Goal: Information Seeking & Learning: Learn about a topic

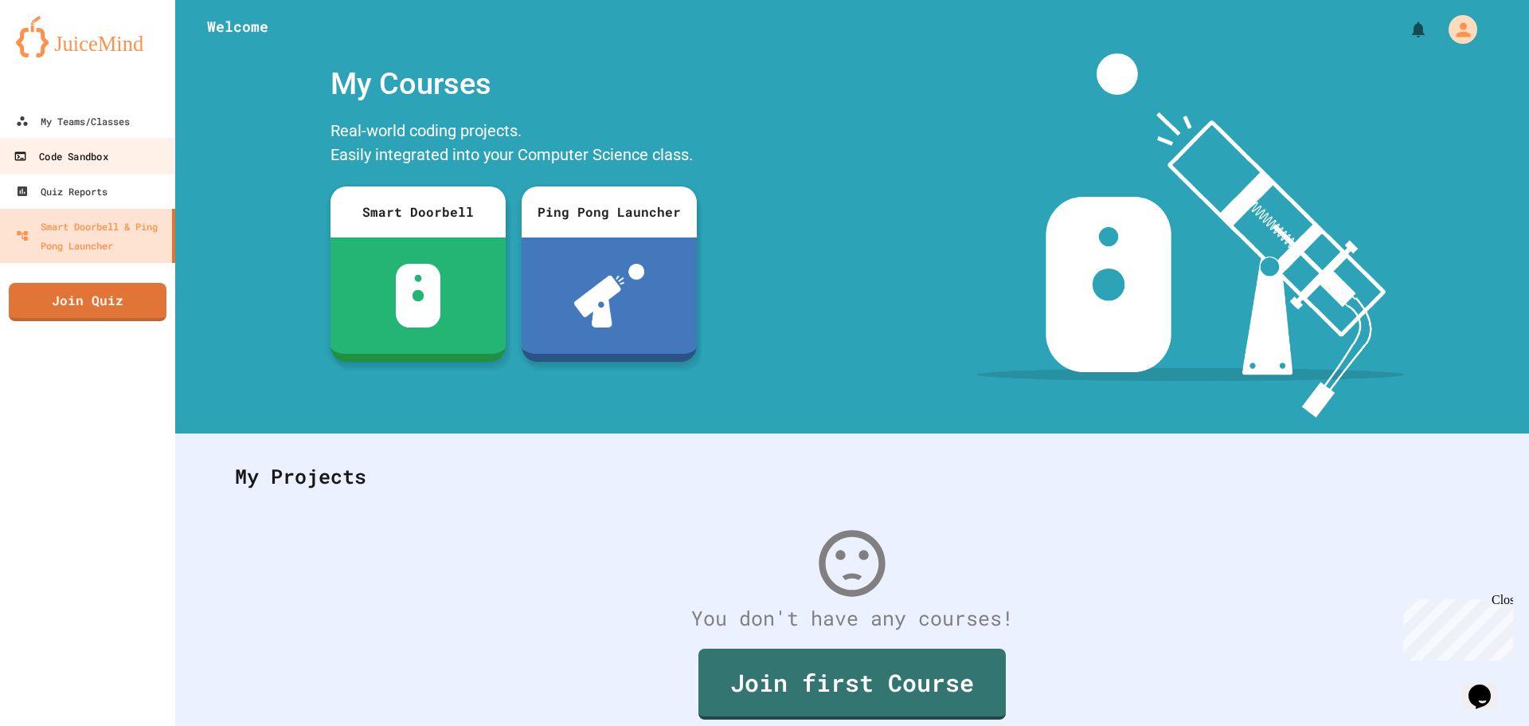
click at [96, 152] on div "Code Sandbox" at bounding box center [61, 157] width 94 height 20
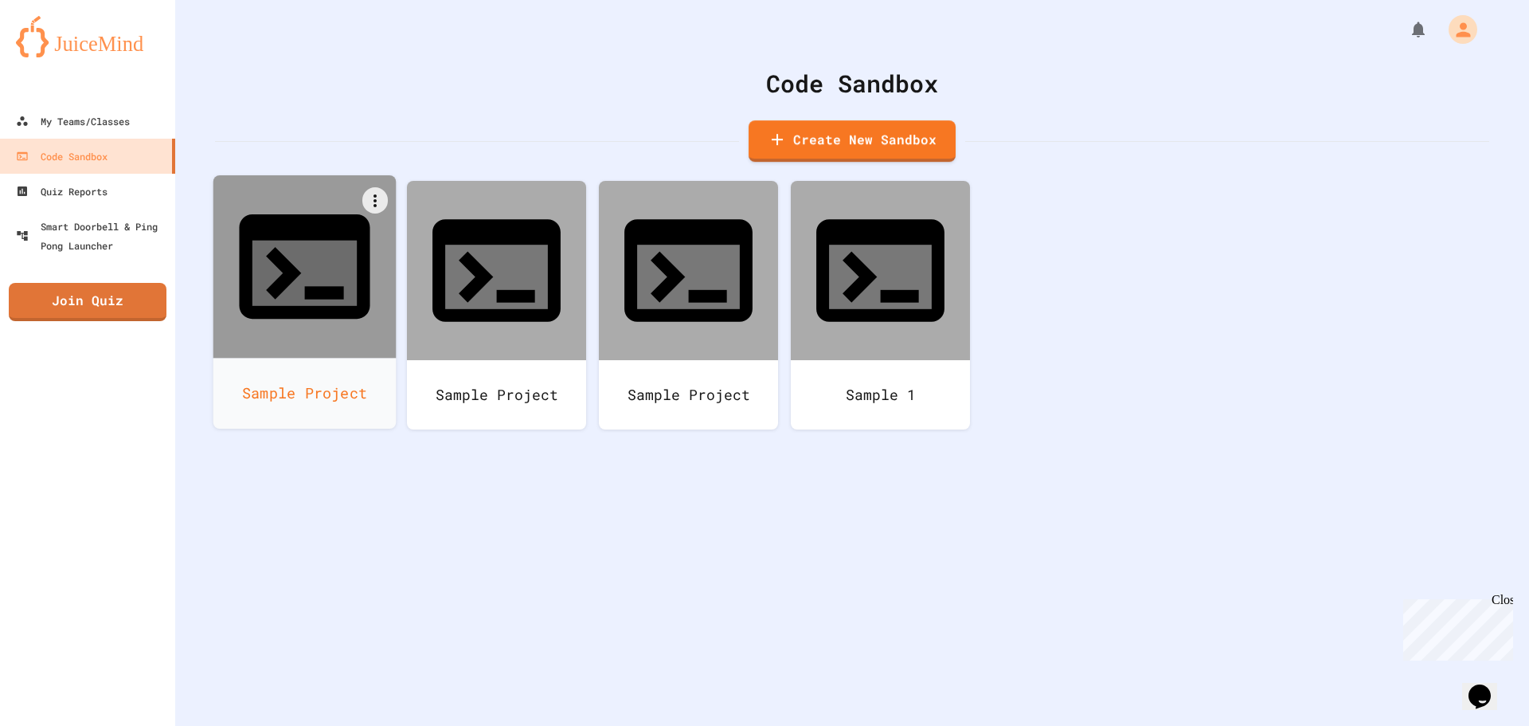
click at [247, 268] on div at bounding box center [304, 266] width 183 height 183
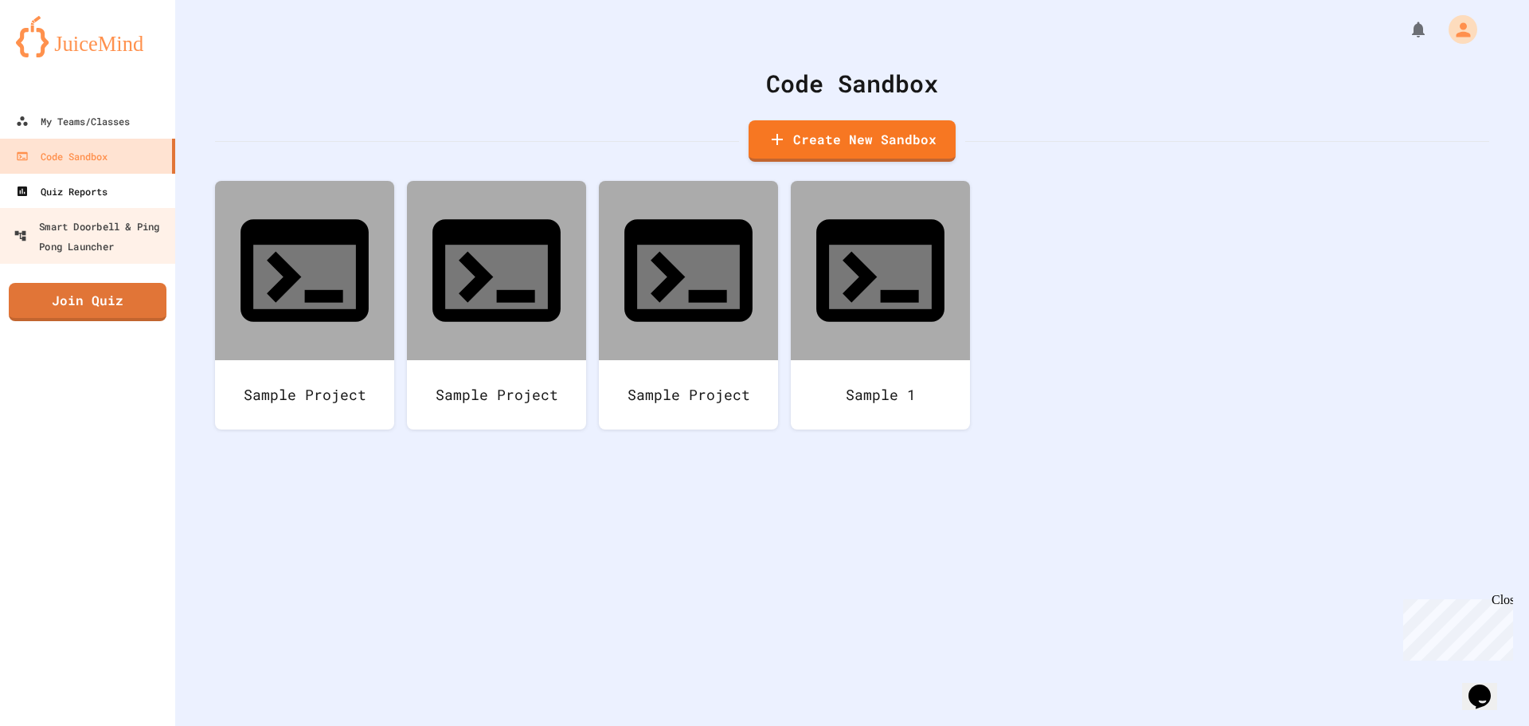
click at [94, 190] on div "Quiz Reports" at bounding box center [62, 191] width 92 height 19
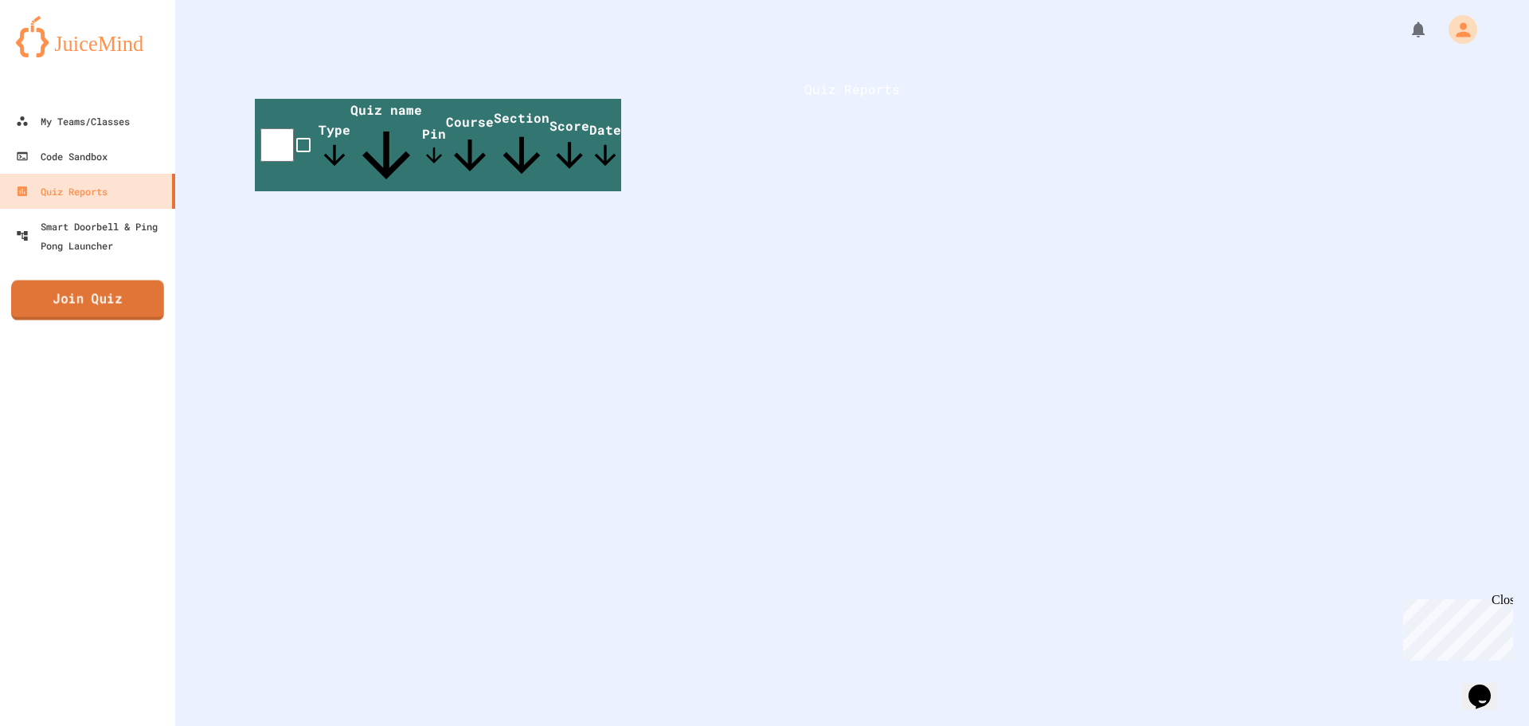
click at [89, 311] on link "Join Quiz" at bounding box center [87, 300] width 153 height 40
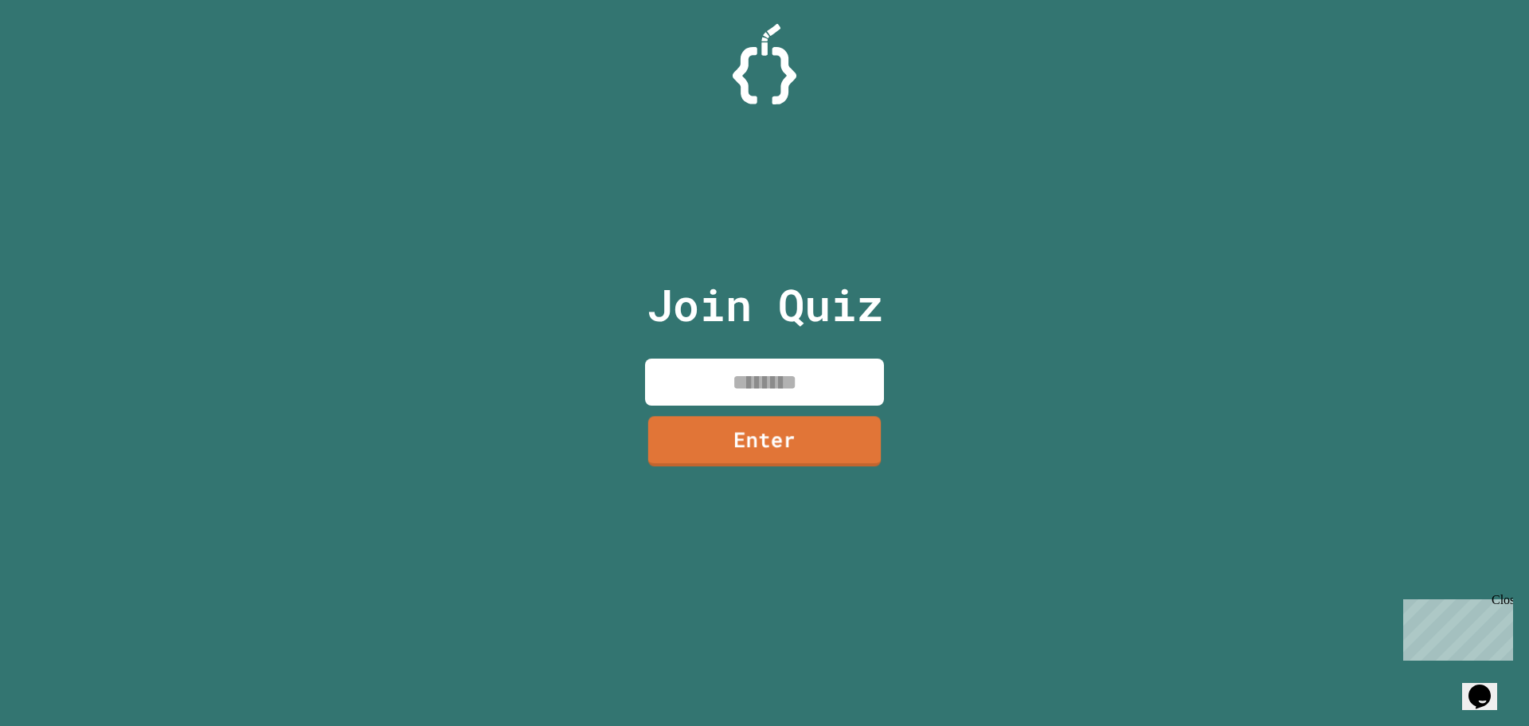
click at [809, 382] on input at bounding box center [764, 381] width 239 height 47
type input "********"
click at [808, 424] on link "Enter" at bounding box center [765, 439] width 242 height 53
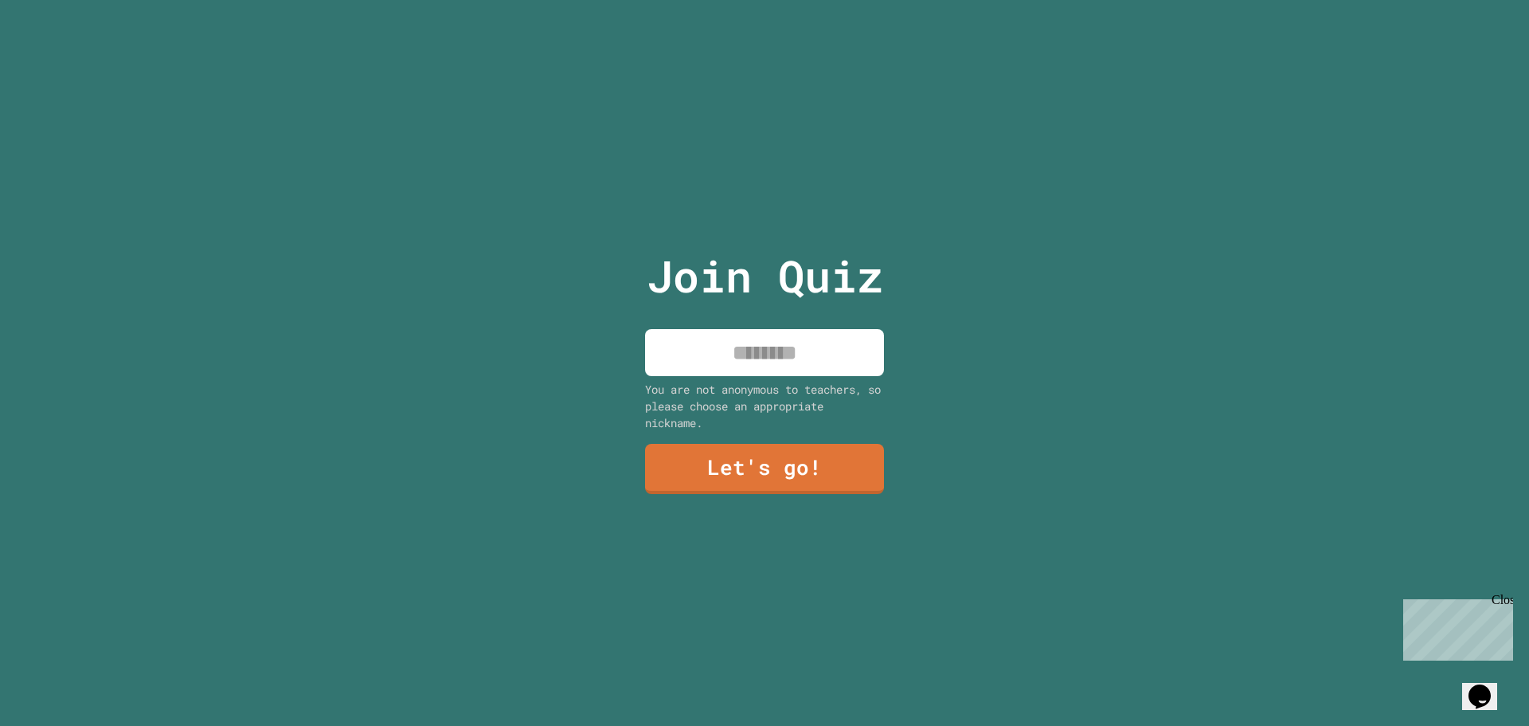
click at [755, 348] on input at bounding box center [764, 352] width 239 height 47
type input "*****"
click at [730, 468] on link "Let's go!" at bounding box center [764, 468] width 241 height 51
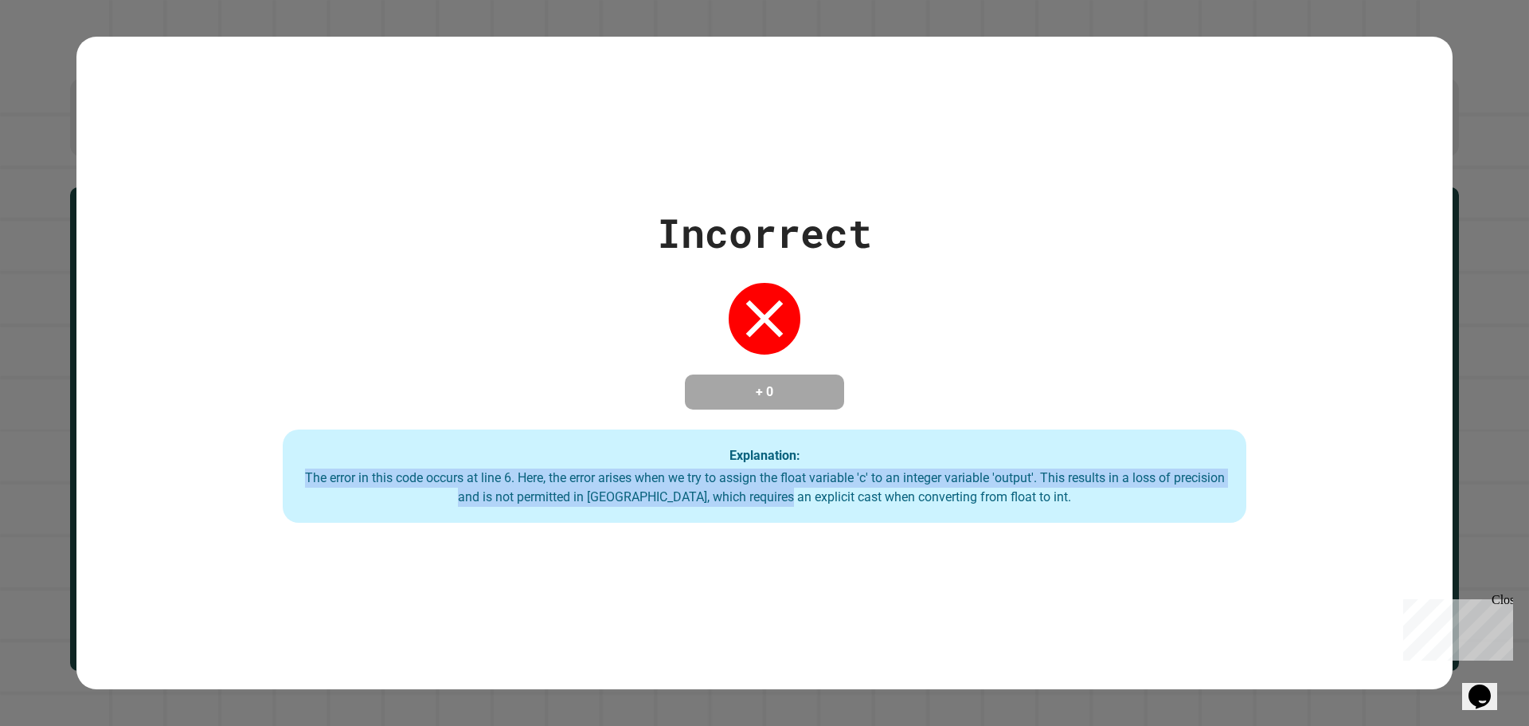
drag, startPoint x: 1110, startPoint y: 417, endPoint x: 598, endPoint y: 531, distance: 524.7
click at [785, 534] on div "Incorrect + 0 Explanation: The error in this code occurs at line 6. Here, the e…" at bounding box center [764, 363] width 1376 height 653
click at [510, 483] on div "The error in this code occurs at line 6. Here, the error arises when we try to …" at bounding box center [765, 487] width 932 height 38
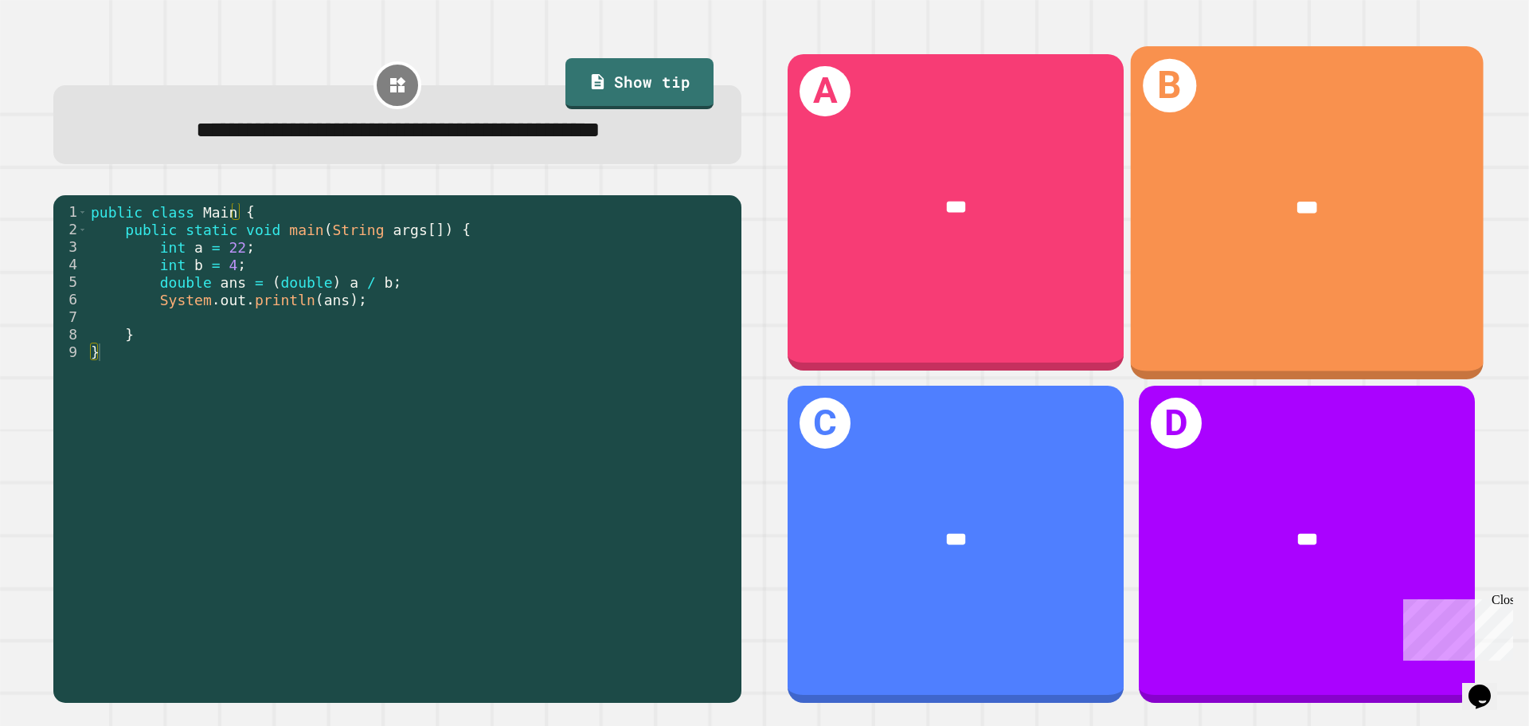
click at [1412, 271] on div "B ***" at bounding box center [1307, 212] width 353 height 332
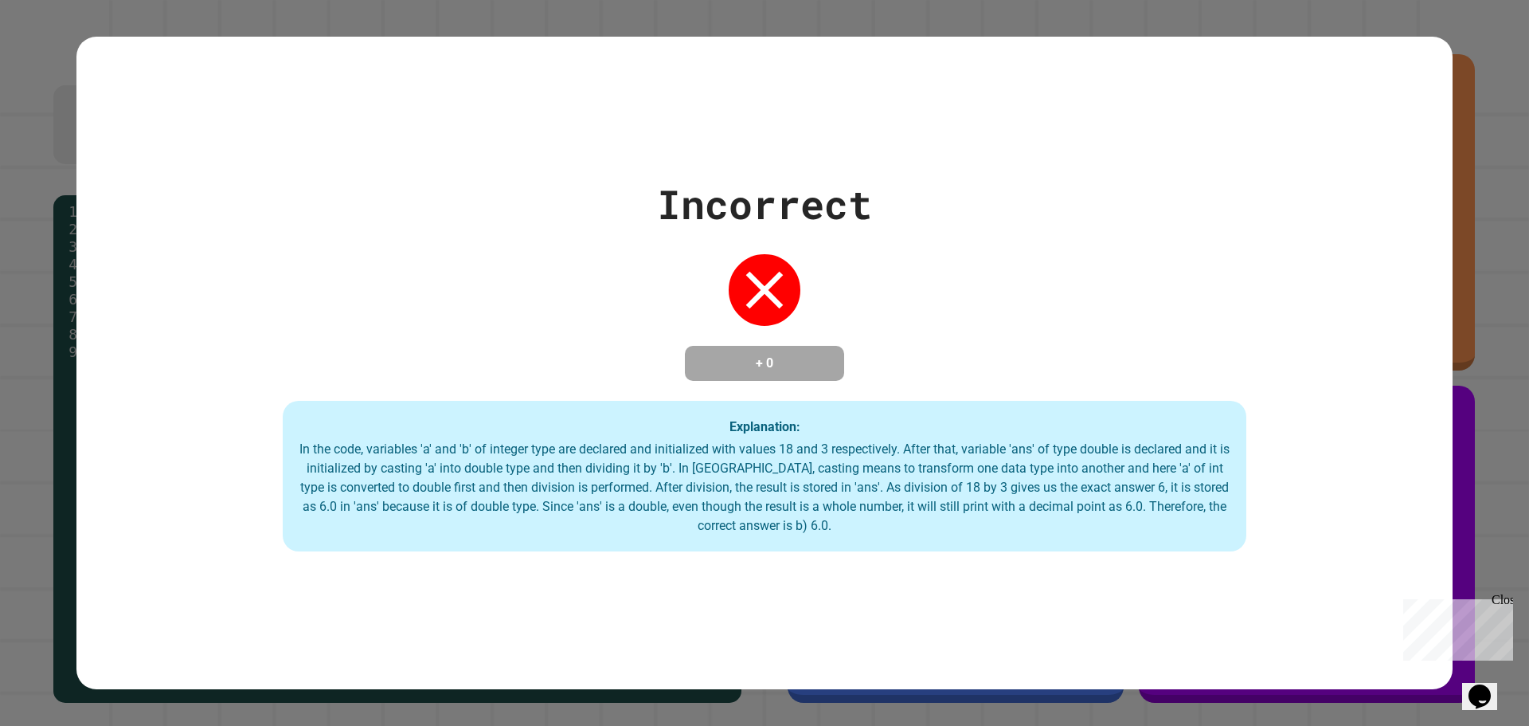
drag, startPoint x: 1217, startPoint y: 428, endPoint x: 1211, endPoint y: 472, distance: 44.3
click at [1212, 442] on div "Explanation: In the code, variables 'a' and 'b' of integer type are declared an…" at bounding box center [765, 476] width 964 height 151
click at [1232, 438] on div "Explanation: In the code, variables 'a' and 'b' of integer type are declared an…" at bounding box center [765, 476] width 964 height 151
click at [1486, 413] on div "Incorrect + 0 Explanation: In the code, variables 'a' and 'b' of integer type a…" at bounding box center [764, 363] width 1529 height 726
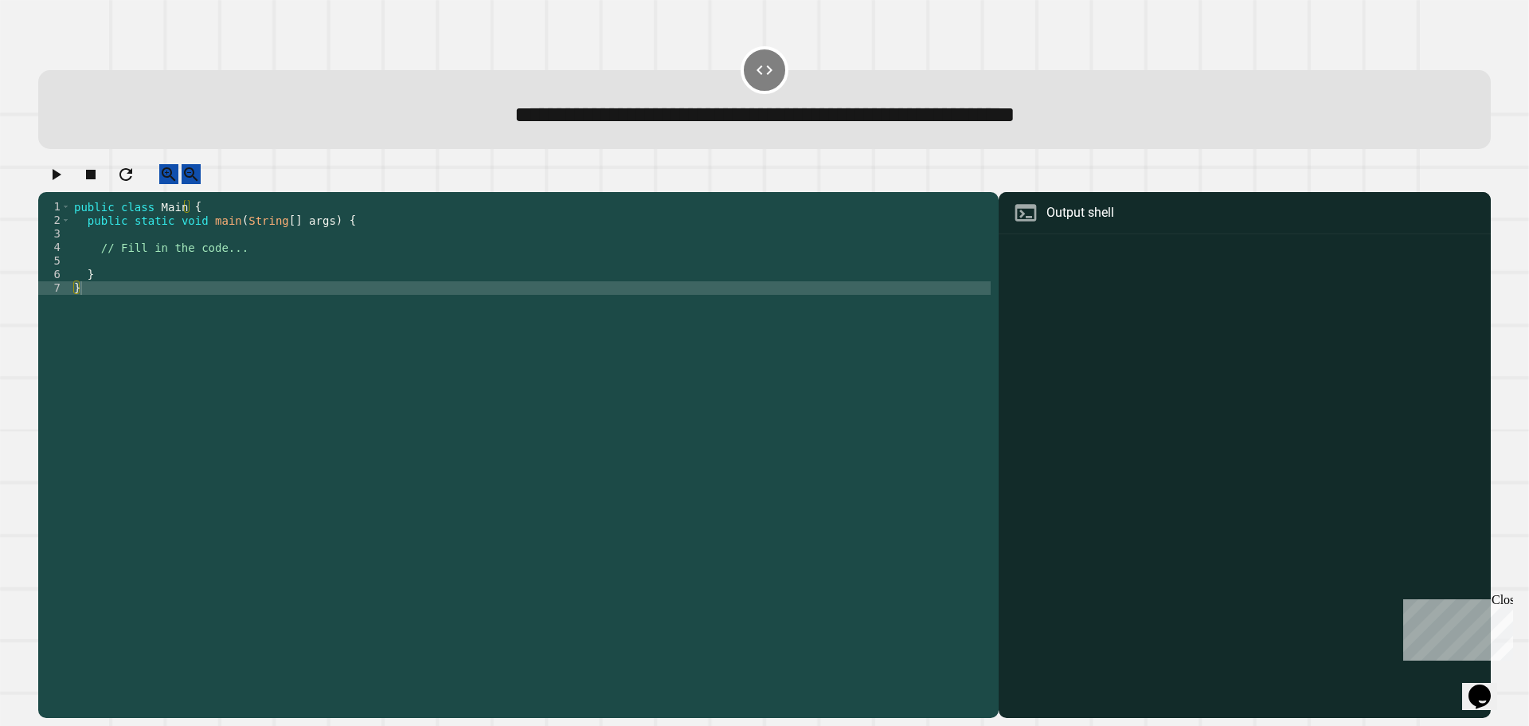
click at [1059, 290] on div at bounding box center [1245, 478] width 476 height 480
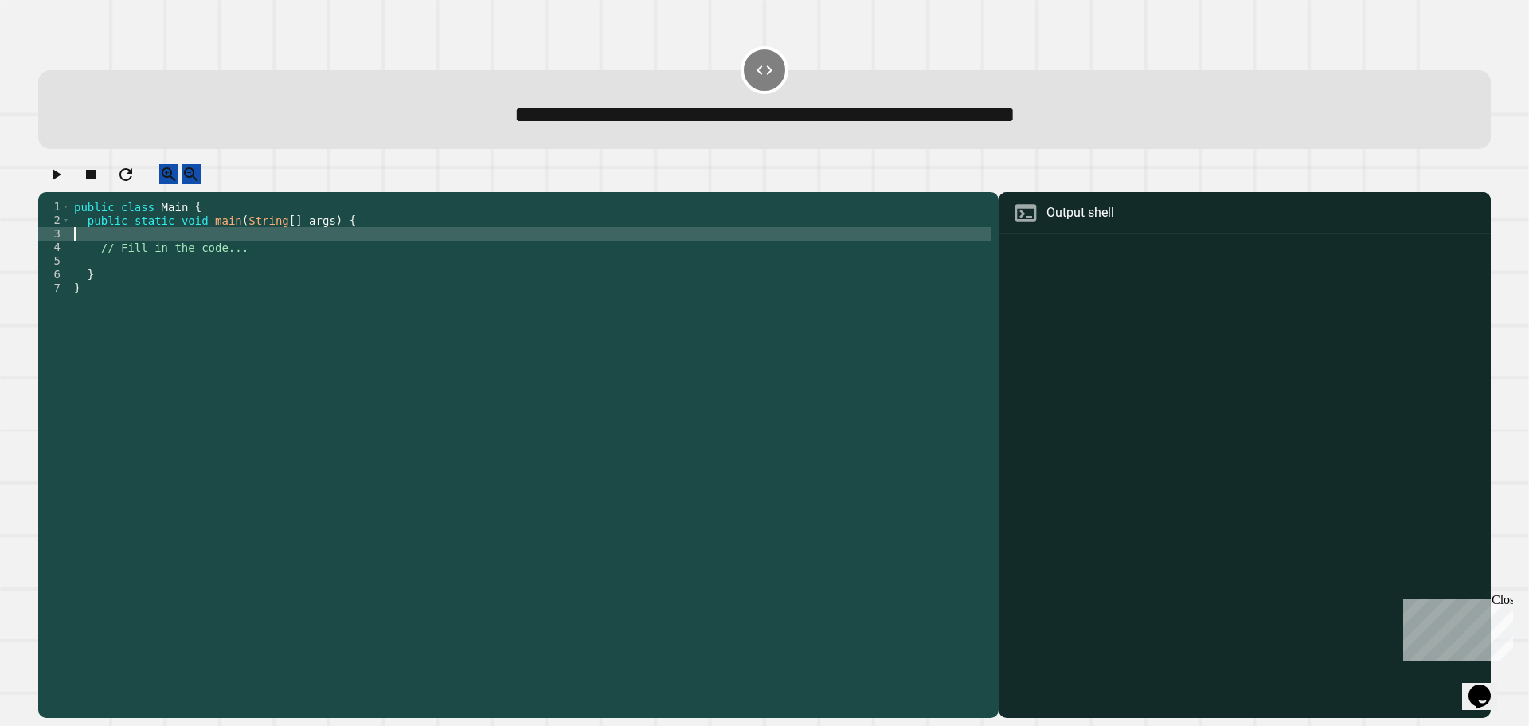
click at [179, 255] on div "public class Main { public static void main ( String [ ] args ) { // Fill in th…" at bounding box center [531, 444] width 920 height 488
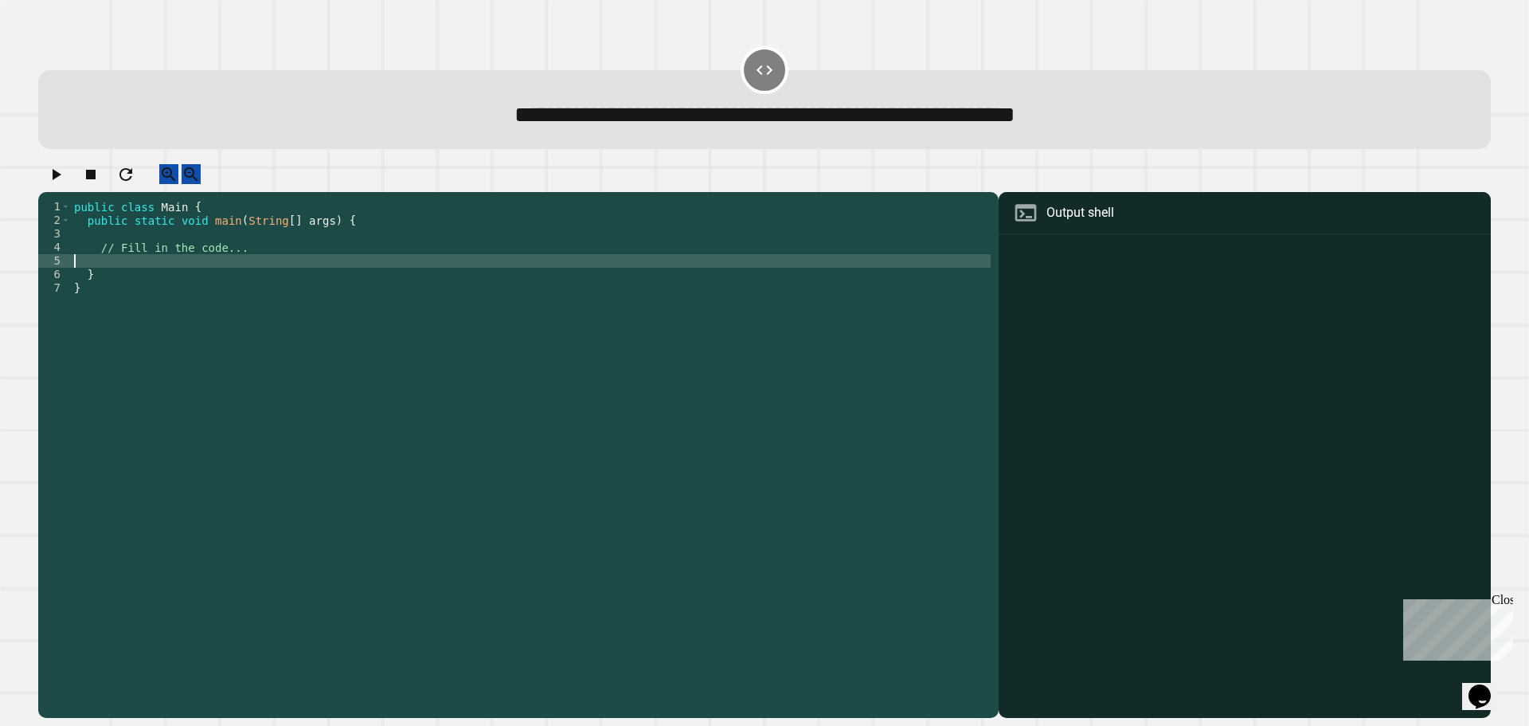
click at [126, 272] on div "public class Main { public static void main ( String [ ] args ) { // Fill in th…" at bounding box center [531, 444] width 920 height 488
type textarea "**********"
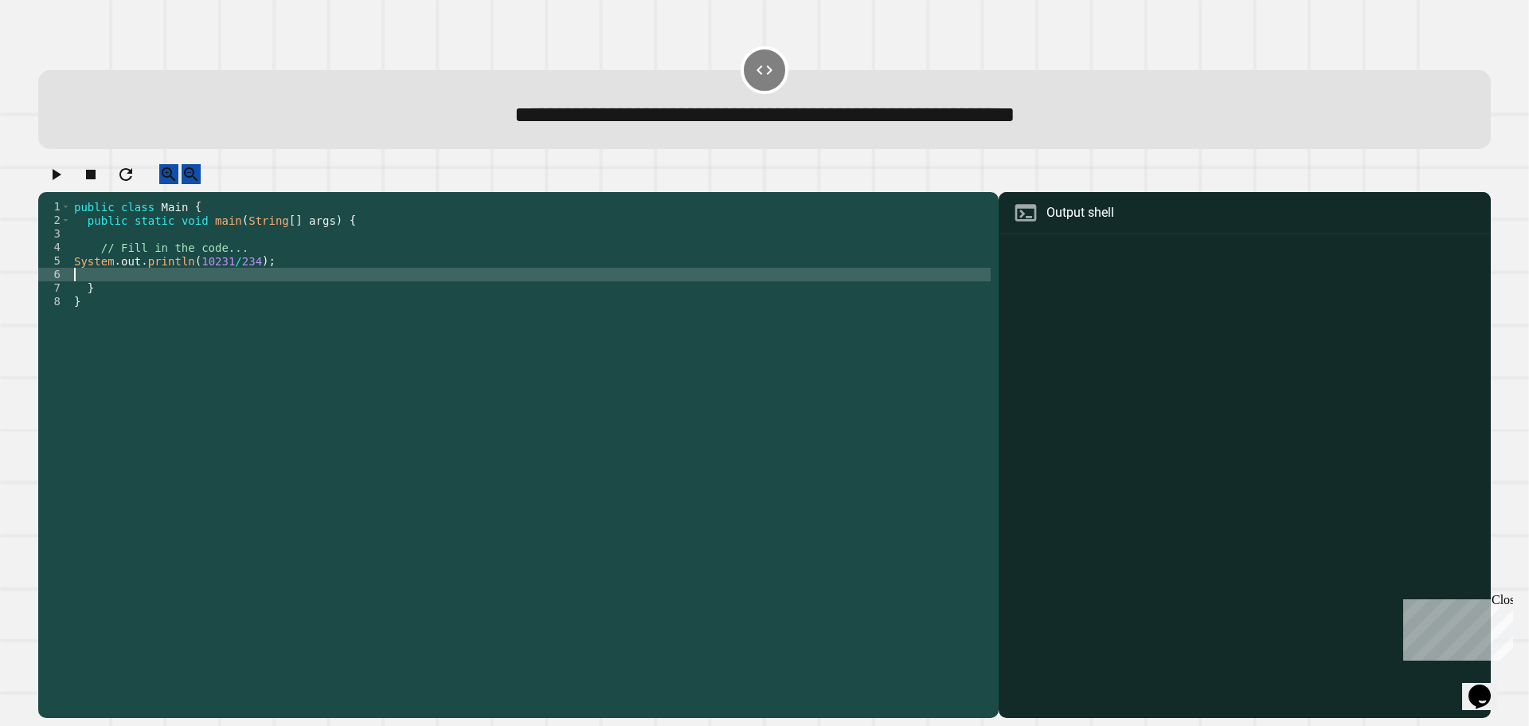
click at [55, 179] on icon "button" at bounding box center [55, 174] width 19 height 19
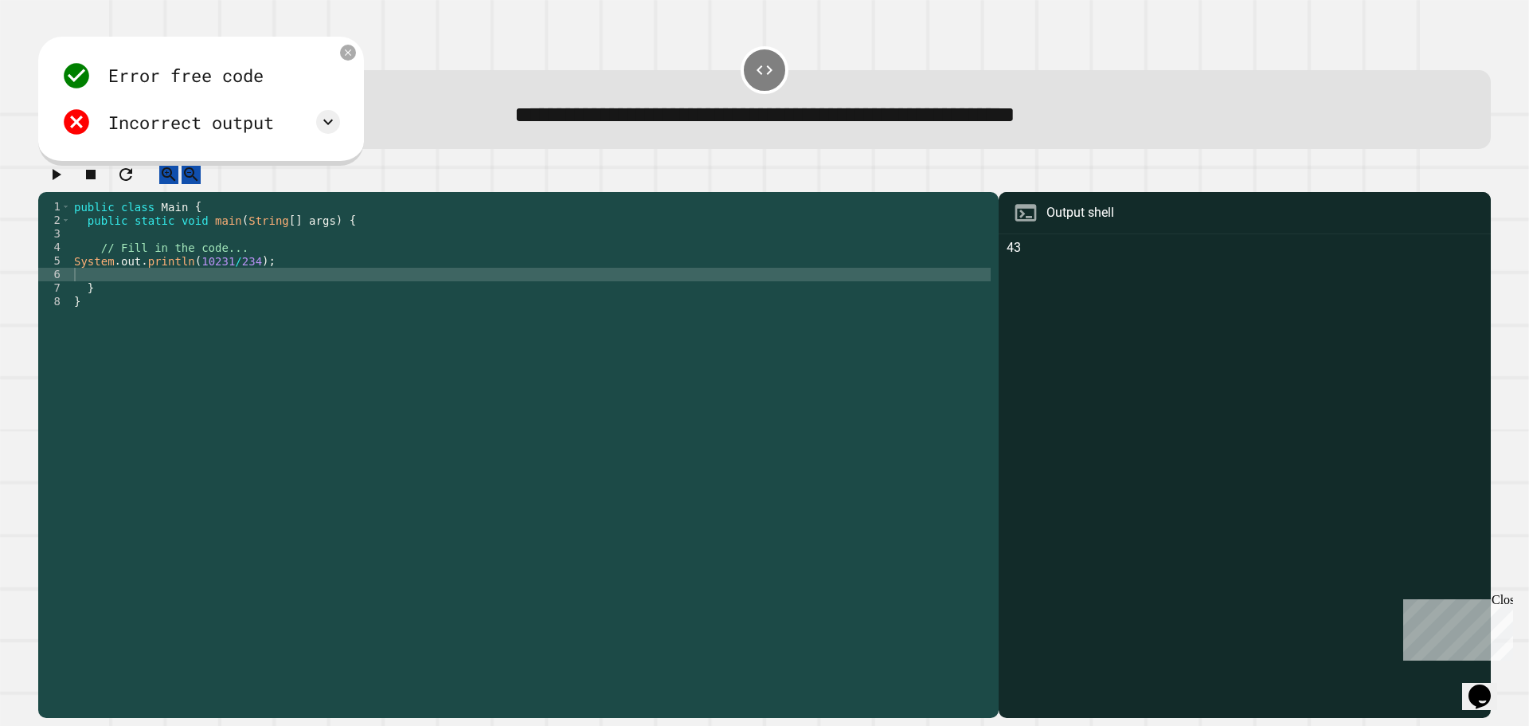
click at [222, 289] on div "public class Main { public static void main ( String [ ] args ) { // Fill in th…" at bounding box center [531, 444] width 920 height 488
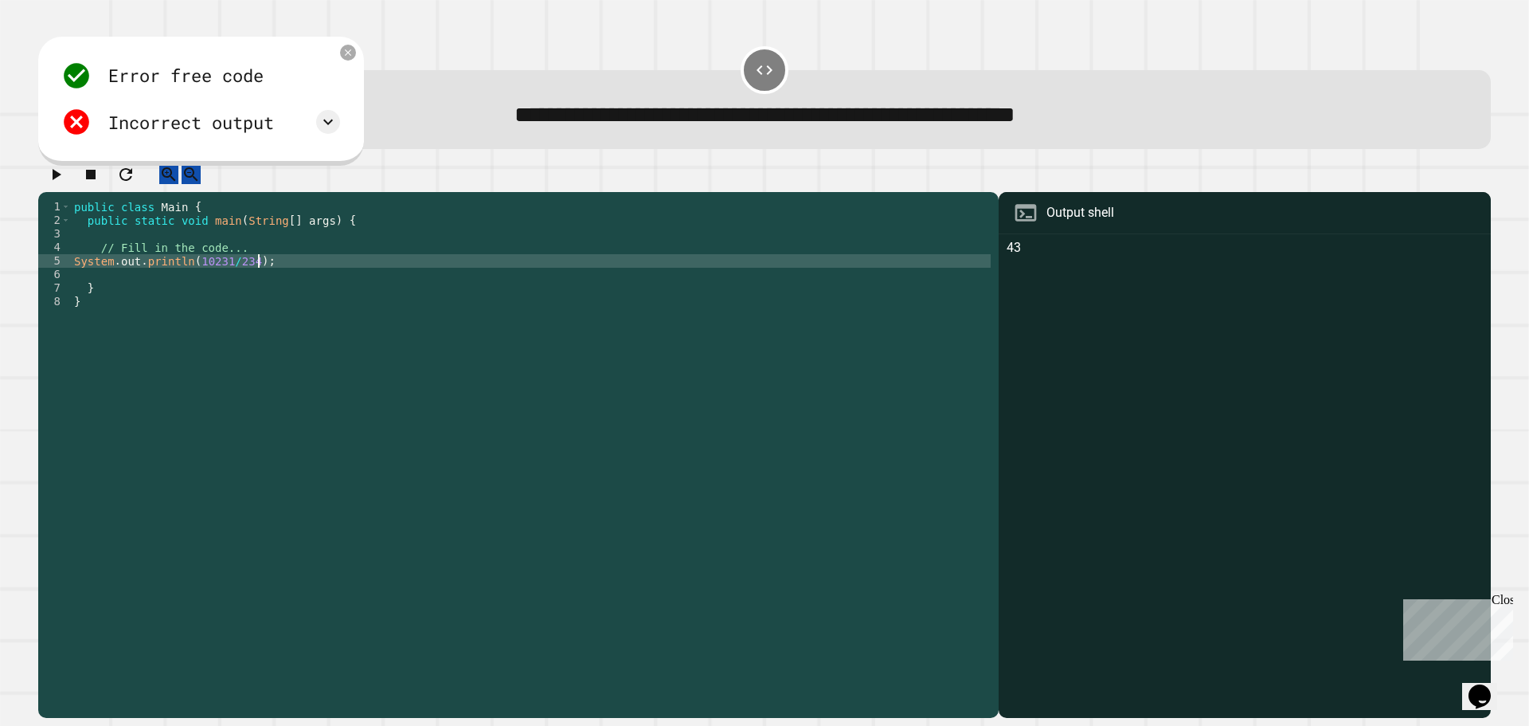
click at [276, 282] on div "public class Main { public static void main ( String [ ] args ) { // Fill in th…" at bounding box center [531, 444] width 920 height 488
click at [226, 281] on div "public class Main { public static void main ( String [ ] args ) { // Fill in th…" at bounding box center [531, 444] width 920 height 488
type textarea "**********"
click at [65, 181] on icon "button" at bounding box center [55, 174] width 19 height 19
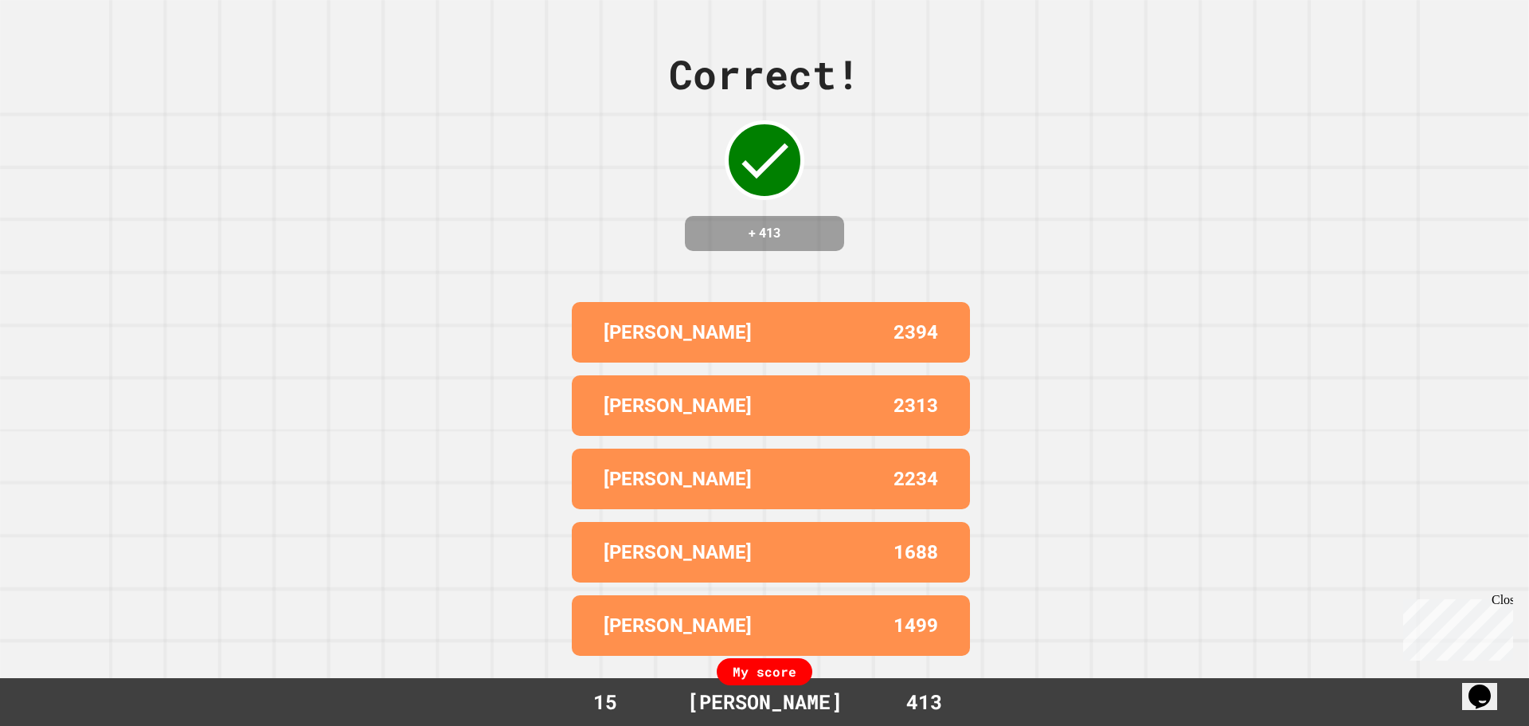
click at [540, 286] on div "Correct! + 413 [PERSON_NAME] 2394 [PERSON_NAME] 2313 [PERSON_NAME] 2234 [PERSON…" at bounding box center [764, 363] width 1529 height 726
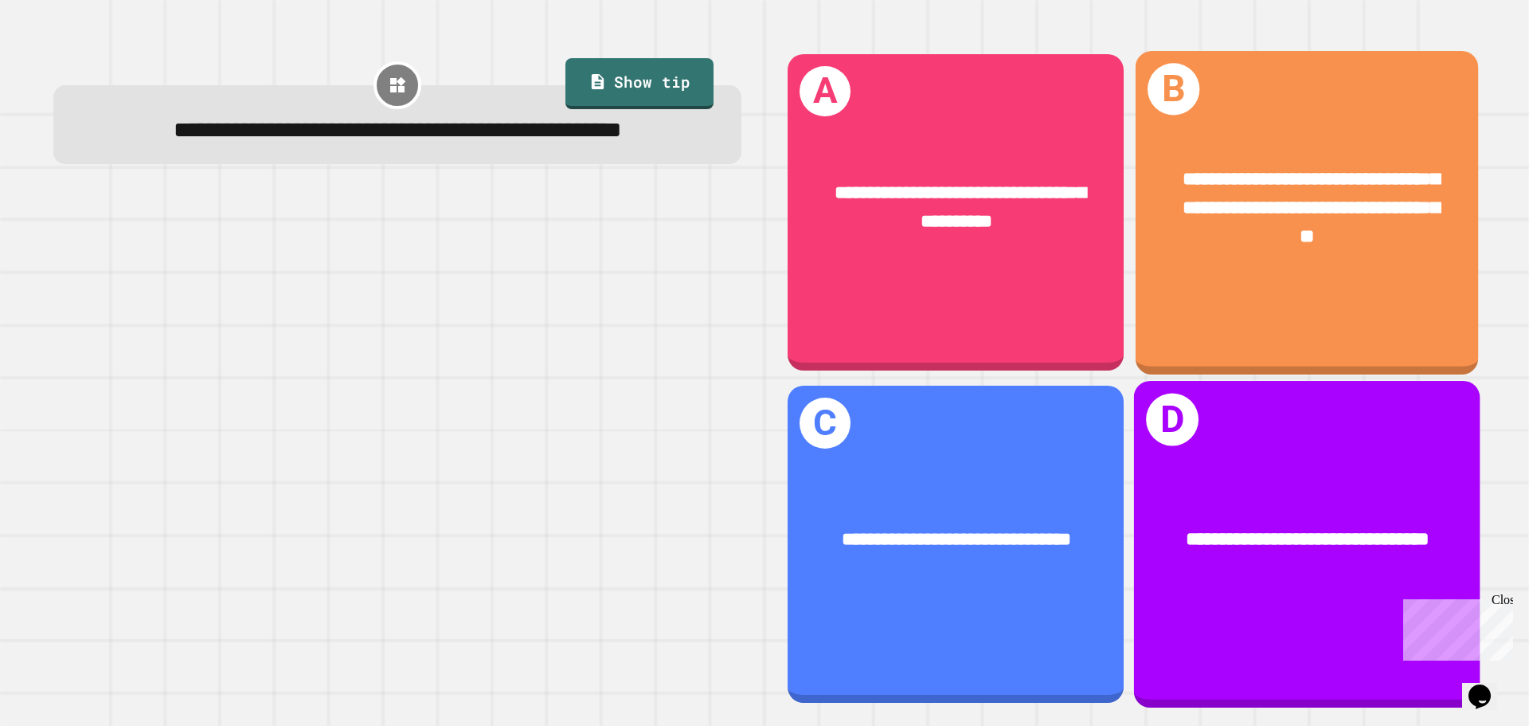
click at [1297, 260] on div "**********" at bounding box center [1307, 208] width 343 height 162
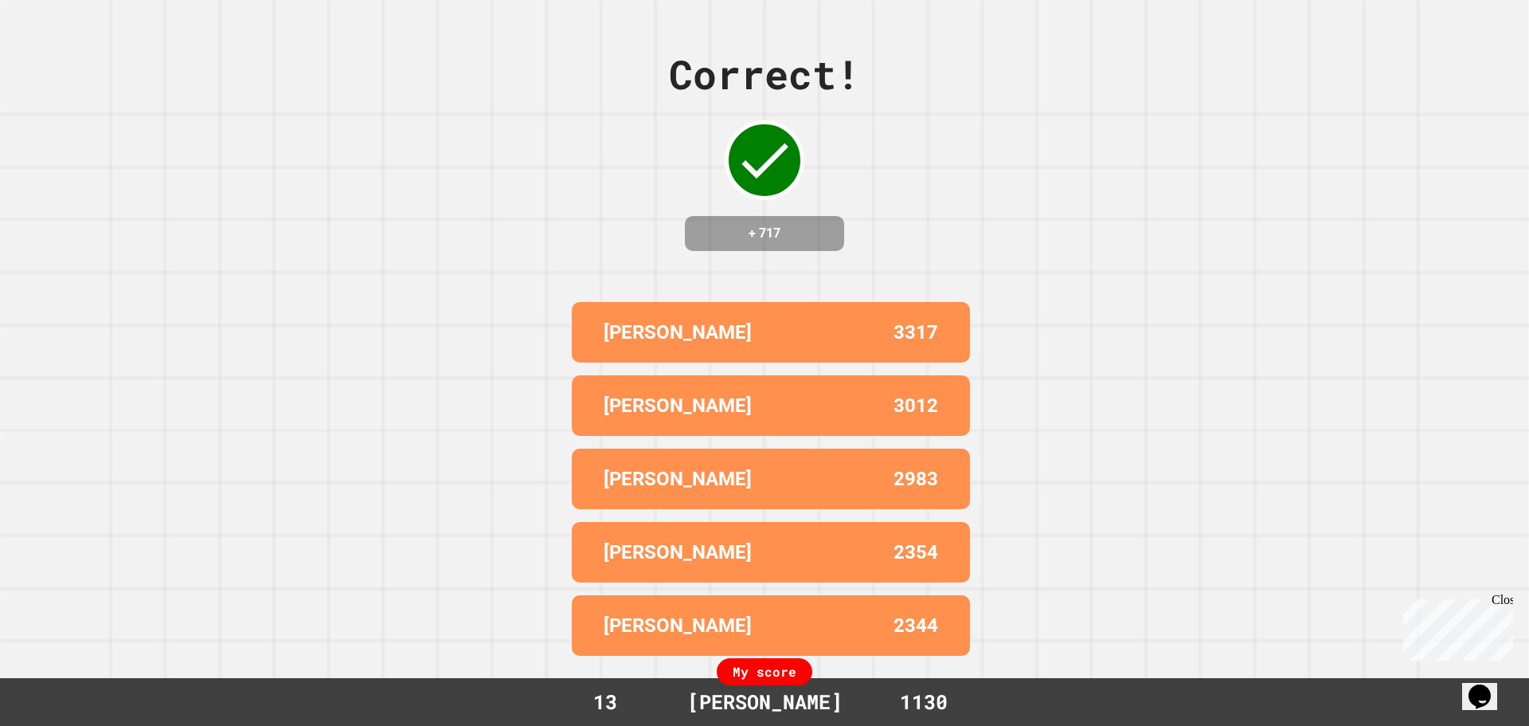
click at [415, 402] on div "Correct! + 717 [PERSON_NAME] 3317 [PERSON_NAME] 3012 [PERSON_NAME] 2983 [PERSON…" at bounding box center [764, 363] width 1529 height 726
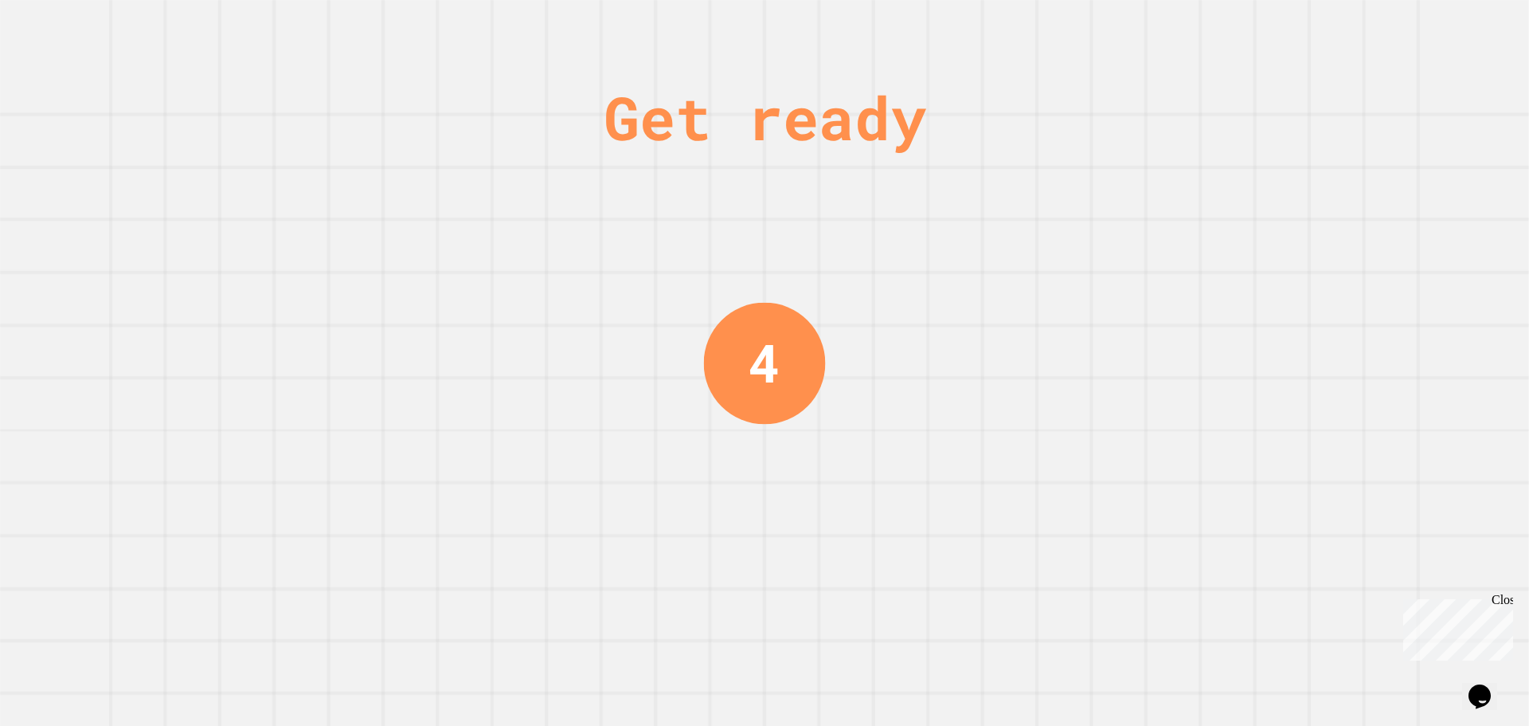
click at [1478, 683] on icon "Opens Chat This icon Opens the chat window." at bounding box center [1479, 695] width 25 height 25
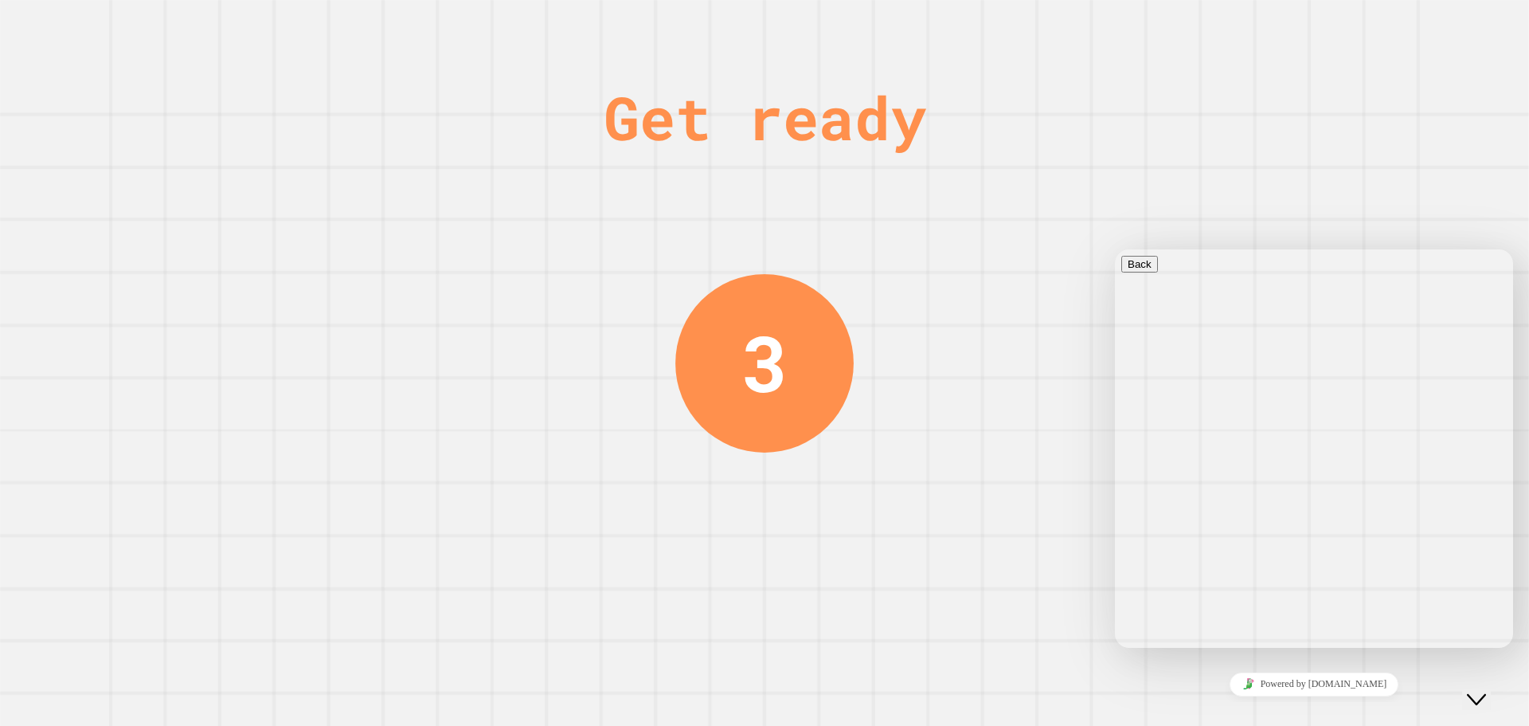
click at [1478, 690] on icon "Close Chat This icon closes the chat window." at bounding box center [1476, 699] width 19 height 19
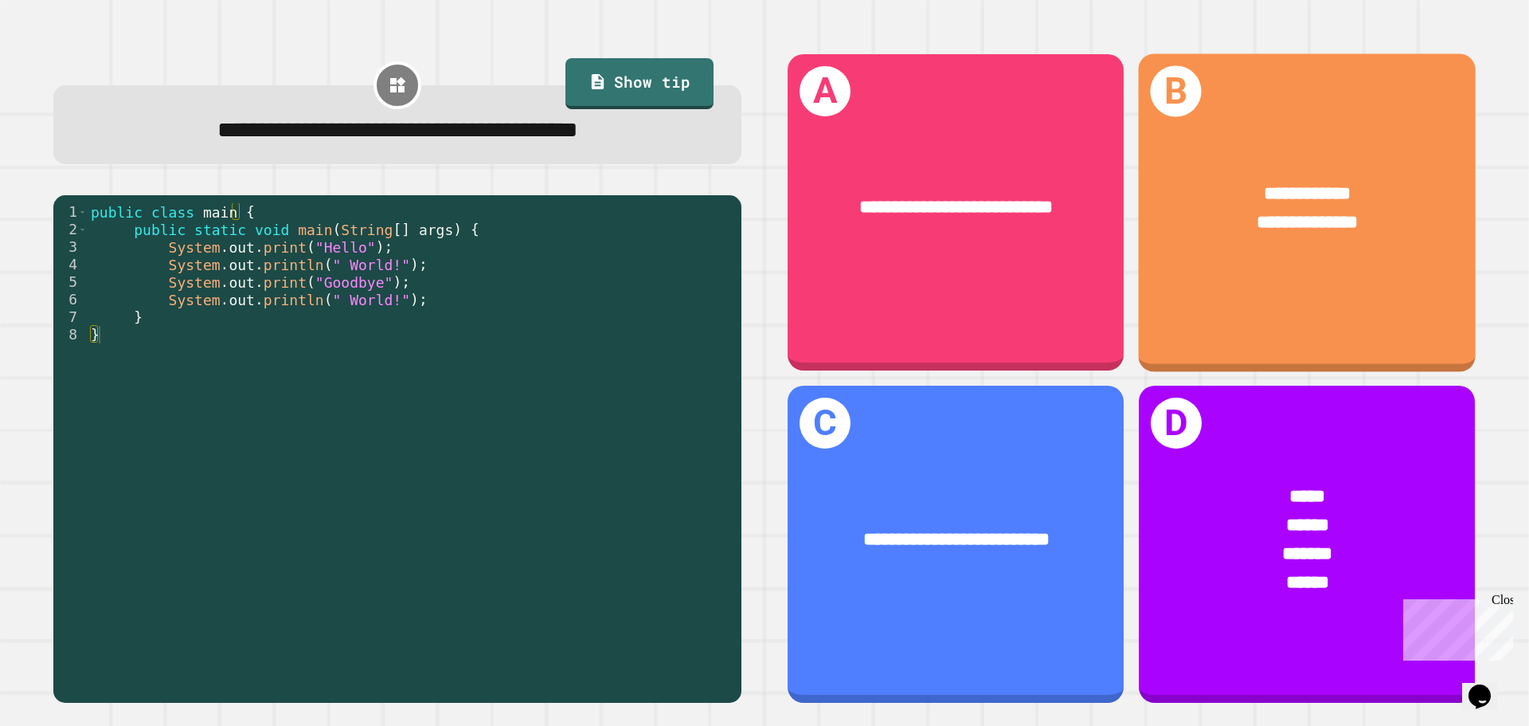
click at [1414, 225] on div "**********" at bounding box center [1308, 222] width 263 height 29
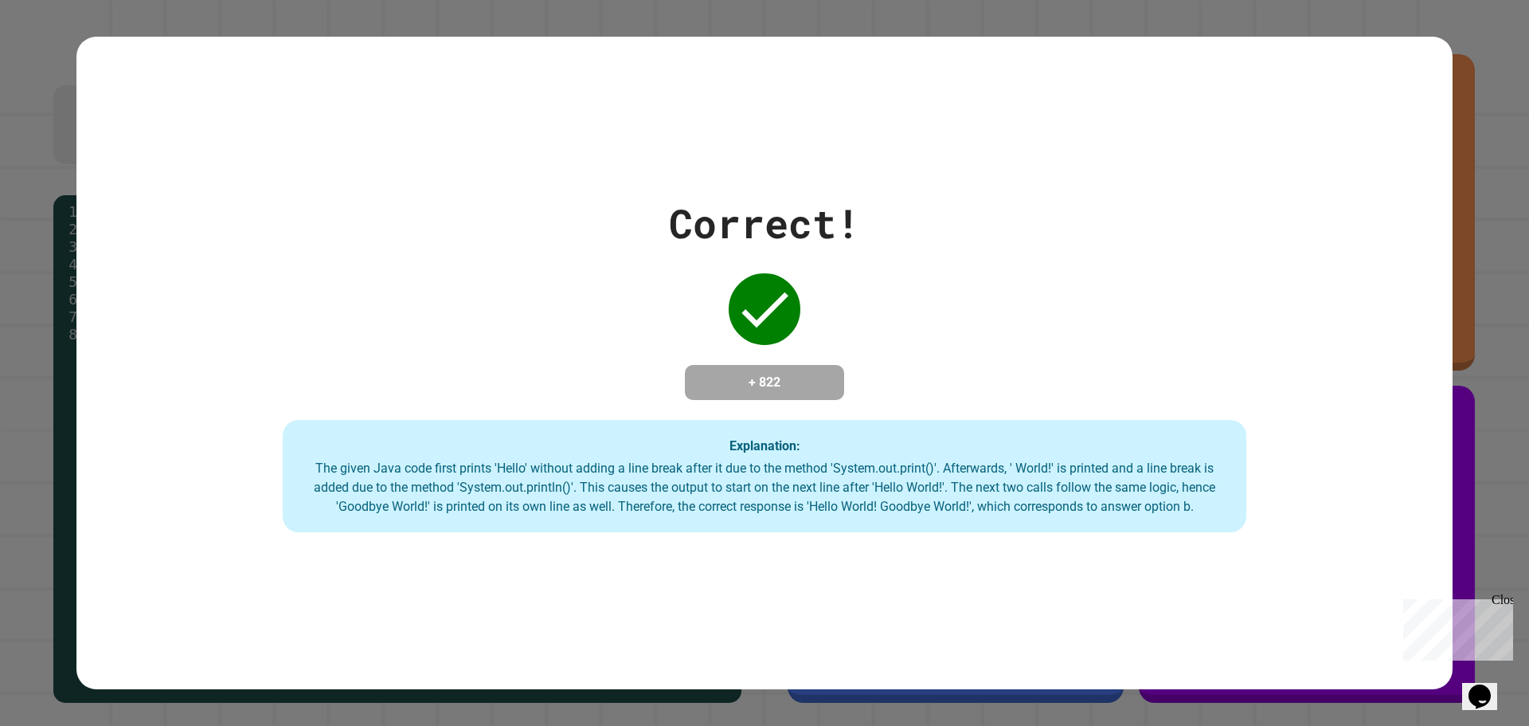
click at [414, 350] on div "Correct! + 822 Explanation: The given Java code first prints 'Hello' without ad…" at bounding box center [764, 363] width 1376 height 339
click at [895, 235] on div "Correct! + 822 Explanation: The given Java code first prints 'Hello' without ad…" at bounding box center [764, 363] width 1376 height 339
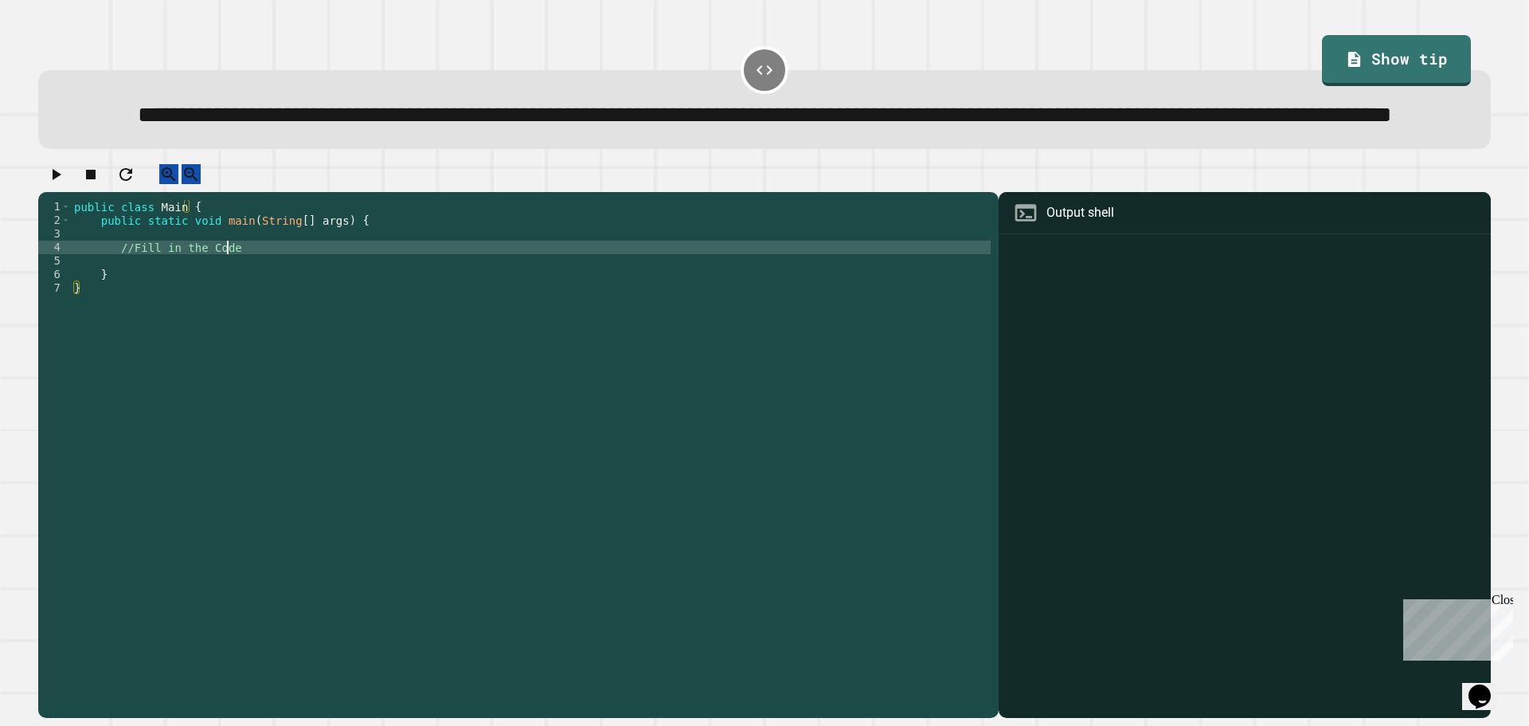
click at [247, 303] on div "public class Main { public static void main ( String [ ] args ) { //Fill in the…" at bounding box center [531, 423] width 920 height 447
type textarea "**********"
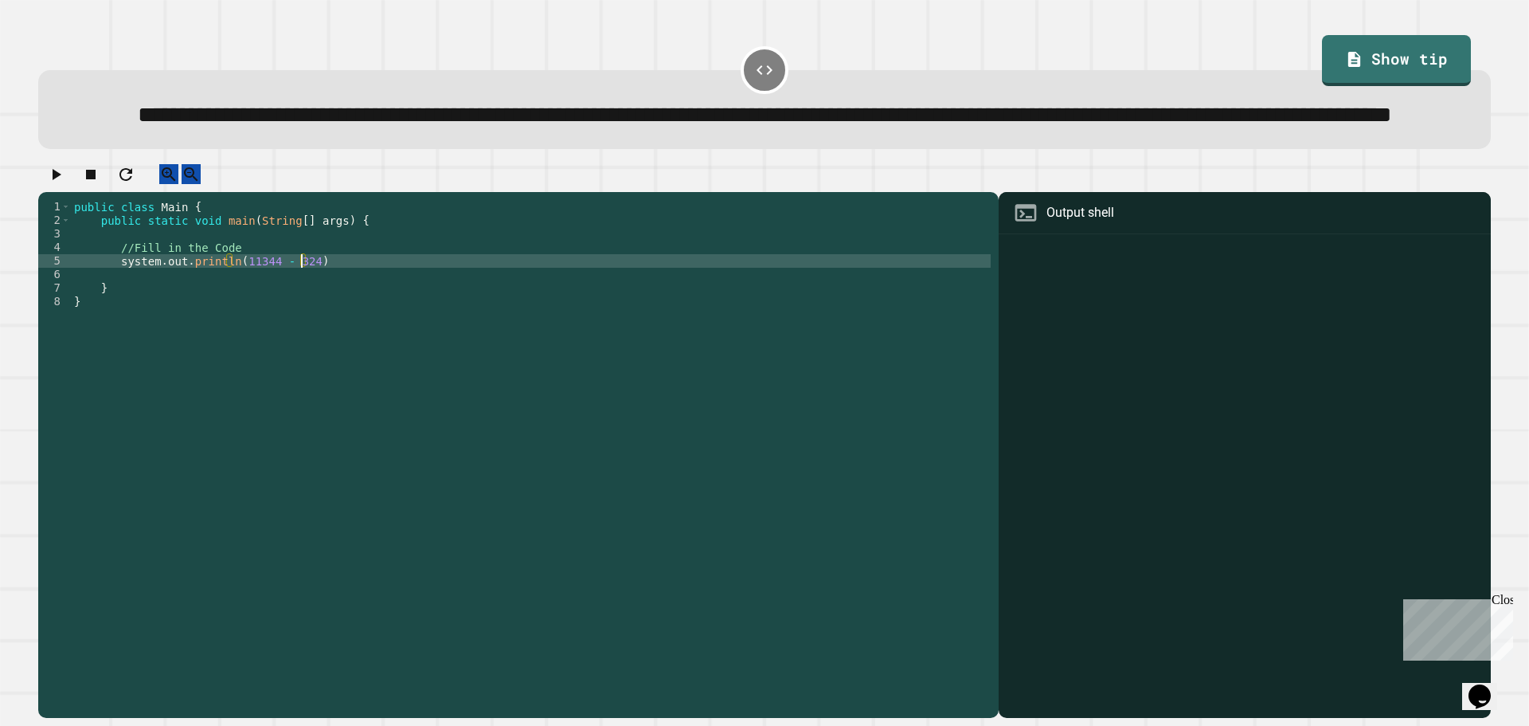
scroll to position [0, 15]
click at [328, 311] on div "public class Main { public static void main ( String [ ] args ) { //Fill in the…" at bounding box center [531, 423] width 920 height 447
click at [65, 184] on icon "button" at bounding box center [55, 174] width 19 height 19
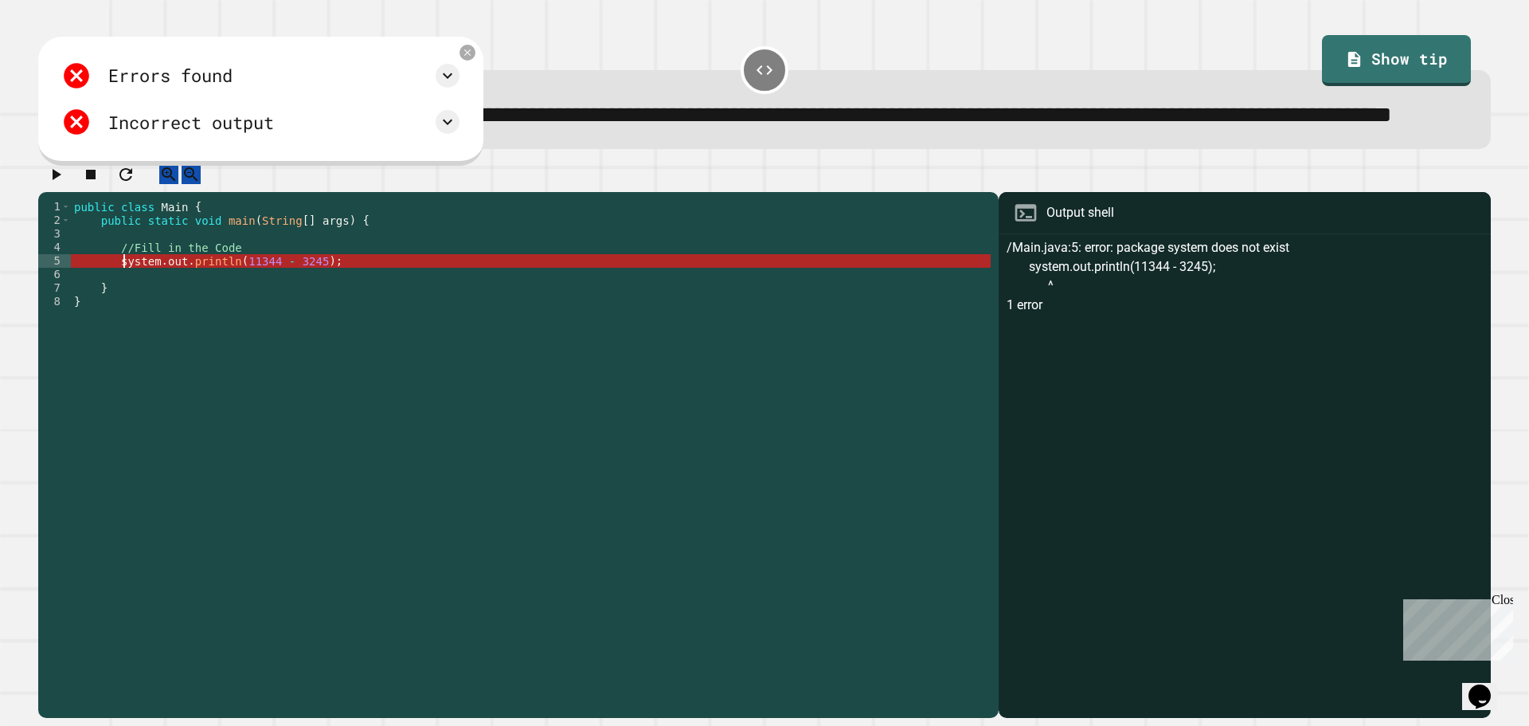
click at [122, 312] on div "public class Main { public static void main ( String [ ] args ) { //Fill in the…" at bounding box center [531, 423] width 920 height 447
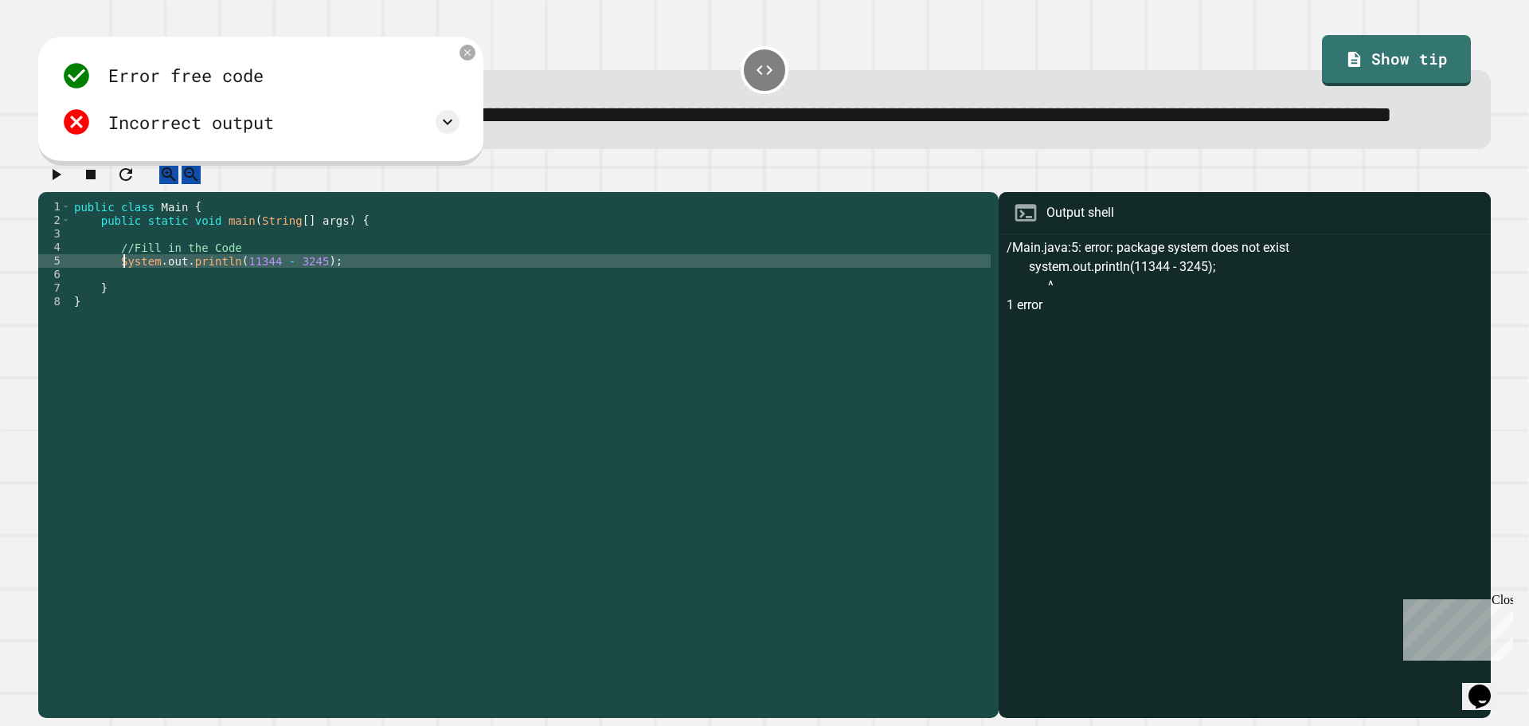
scroll to position [0, 3]
type textarea "**********"
click at [65, 184] on icon "button" at bounding box center [55, 174] width 19 height 19
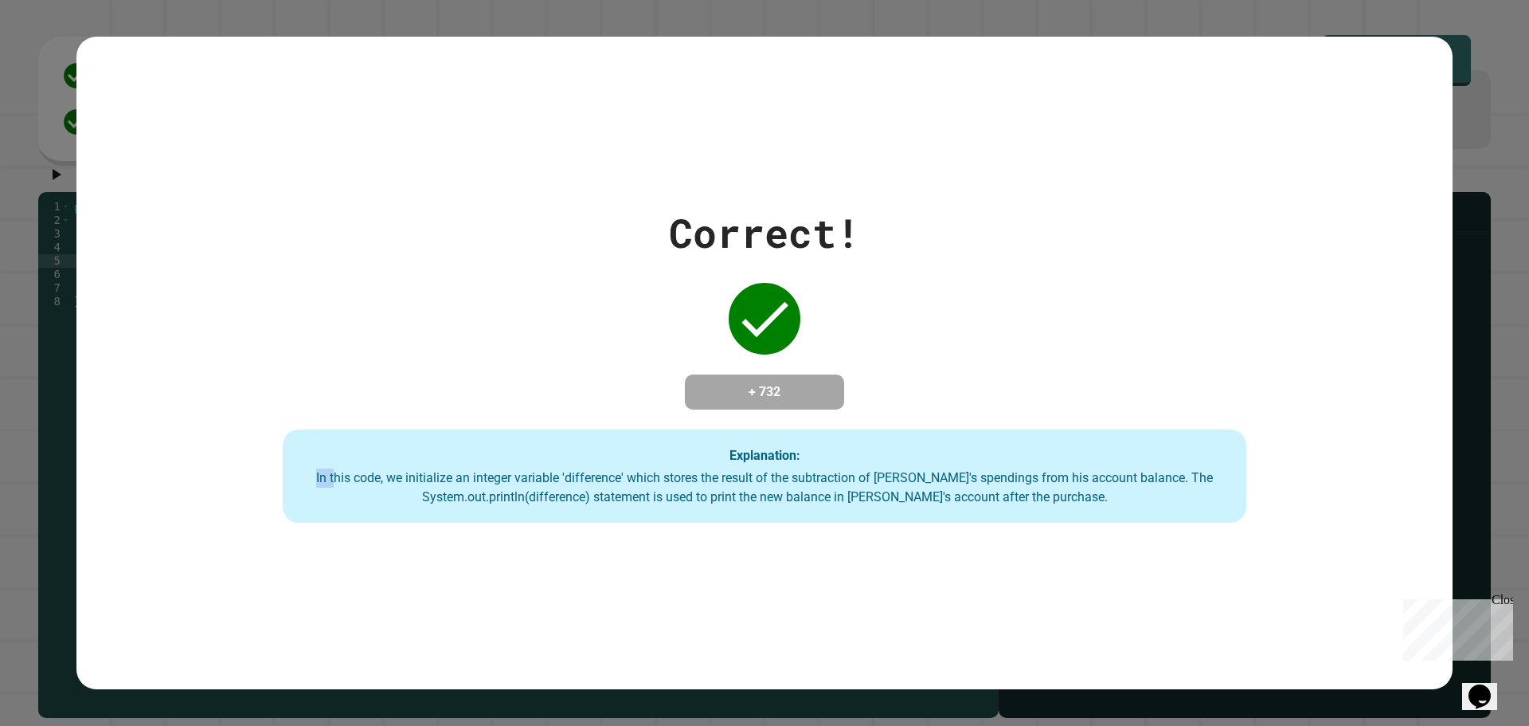
drag, startPoint x: 363, startPoint y: 482, endPoint x: 1037, endPoint y: 517, distance: 674.8
click at [1037, 517] on div "Explanation: In this code, we initialize an integer variable 'difference' which…" at bounding box center [765, 476] width 964 height 94
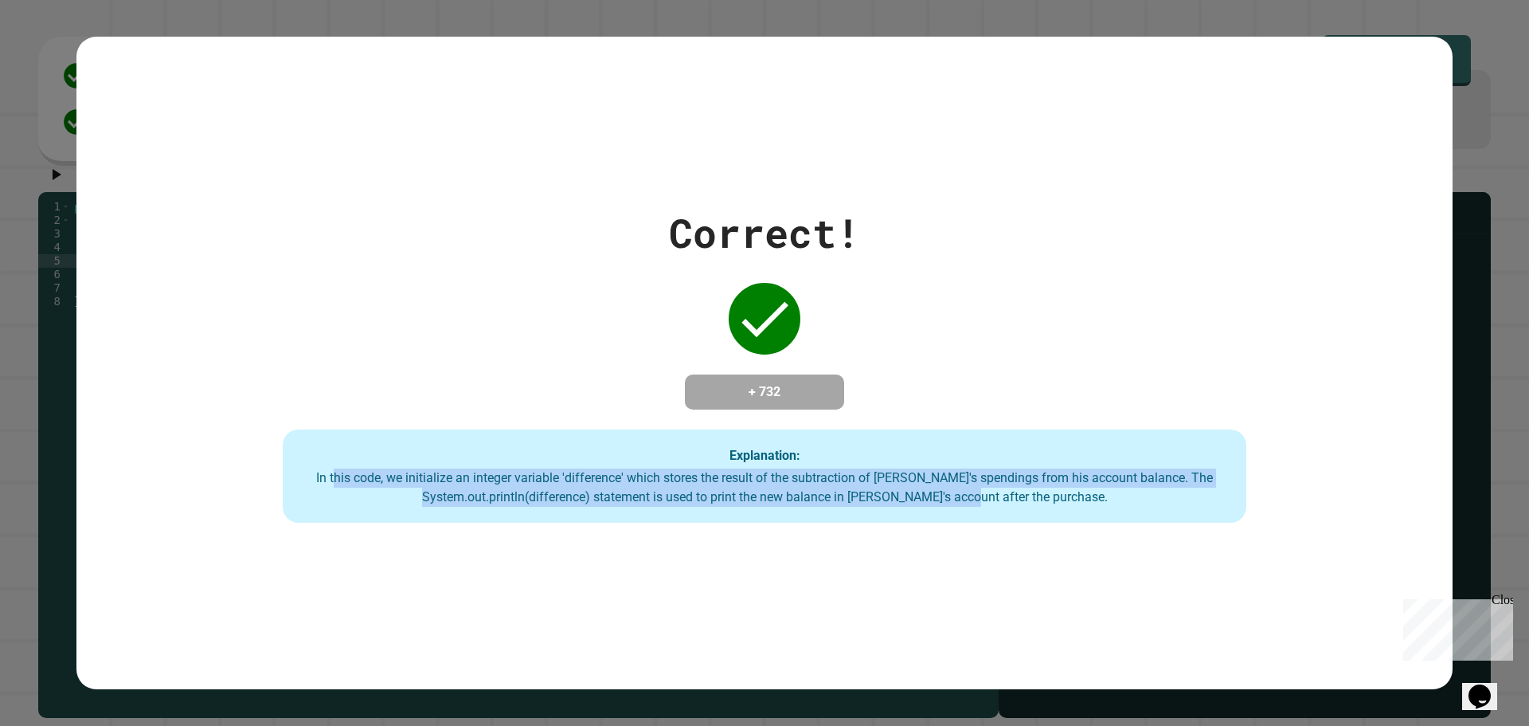
click at [1016, 501] on div "In this code, we initialize an integer variable 'difference' which stores the r…" at bounding box center [765, 487] width 932 height 38
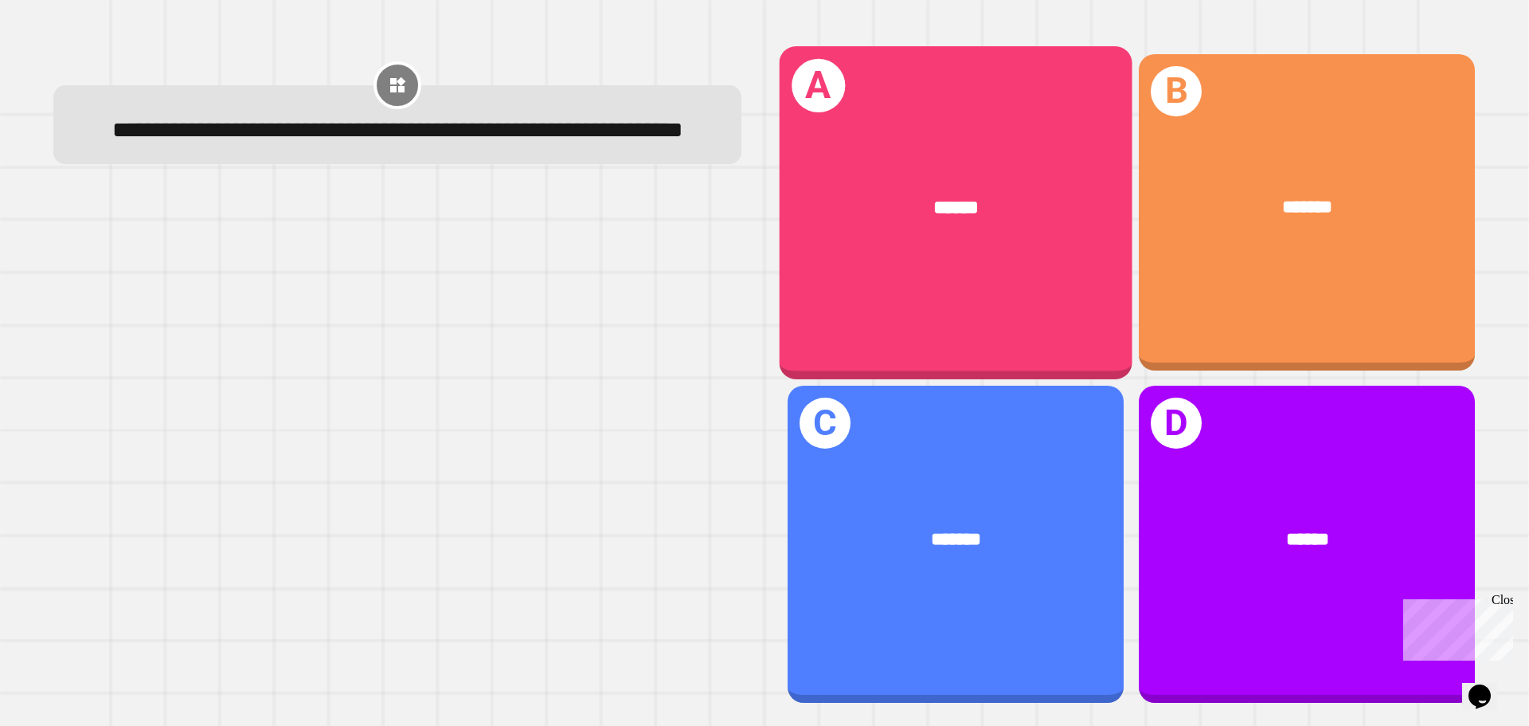
click at [940, 225] on div "******" at bounding box center [956, 208] width 353 height 107
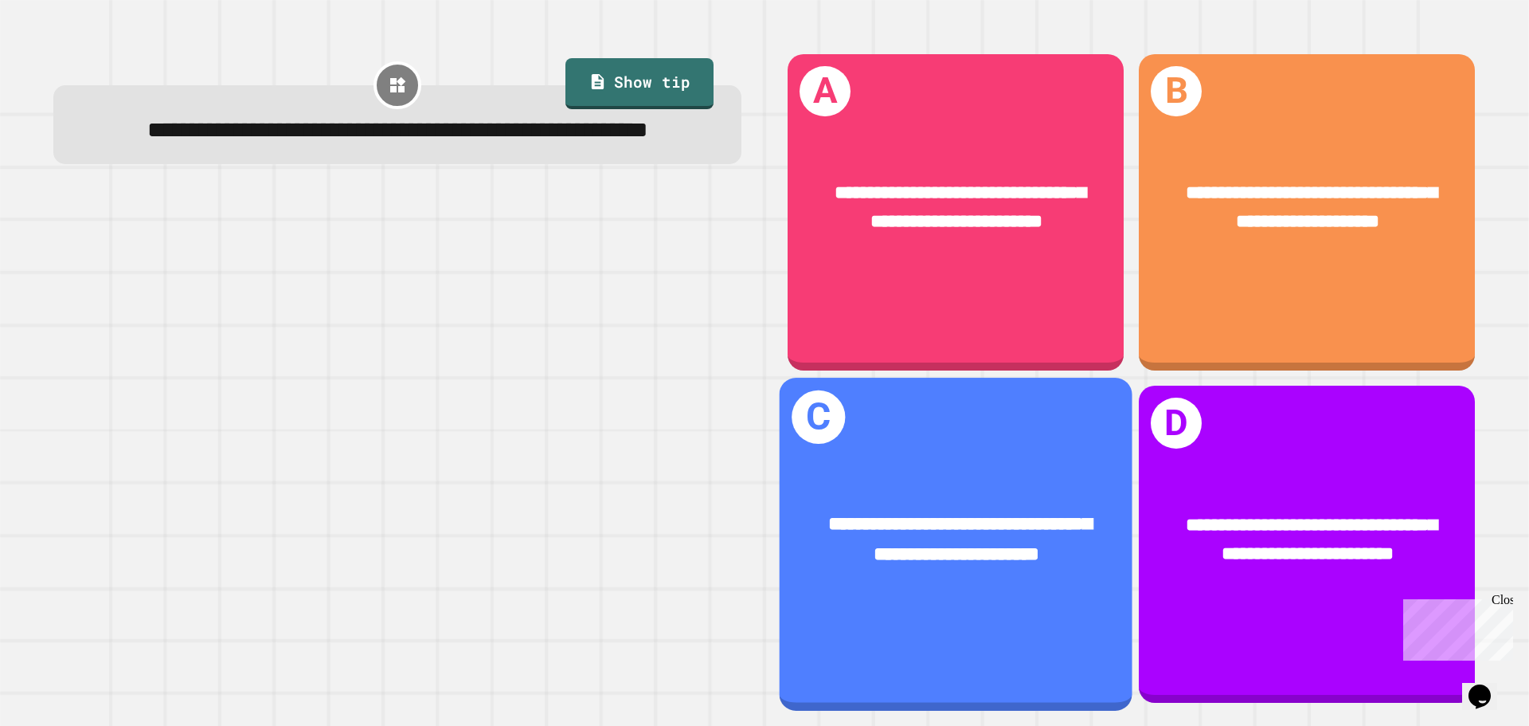
click at [1057, 596] on div "**********" at bounding box center [956, 544] width 353 height 332
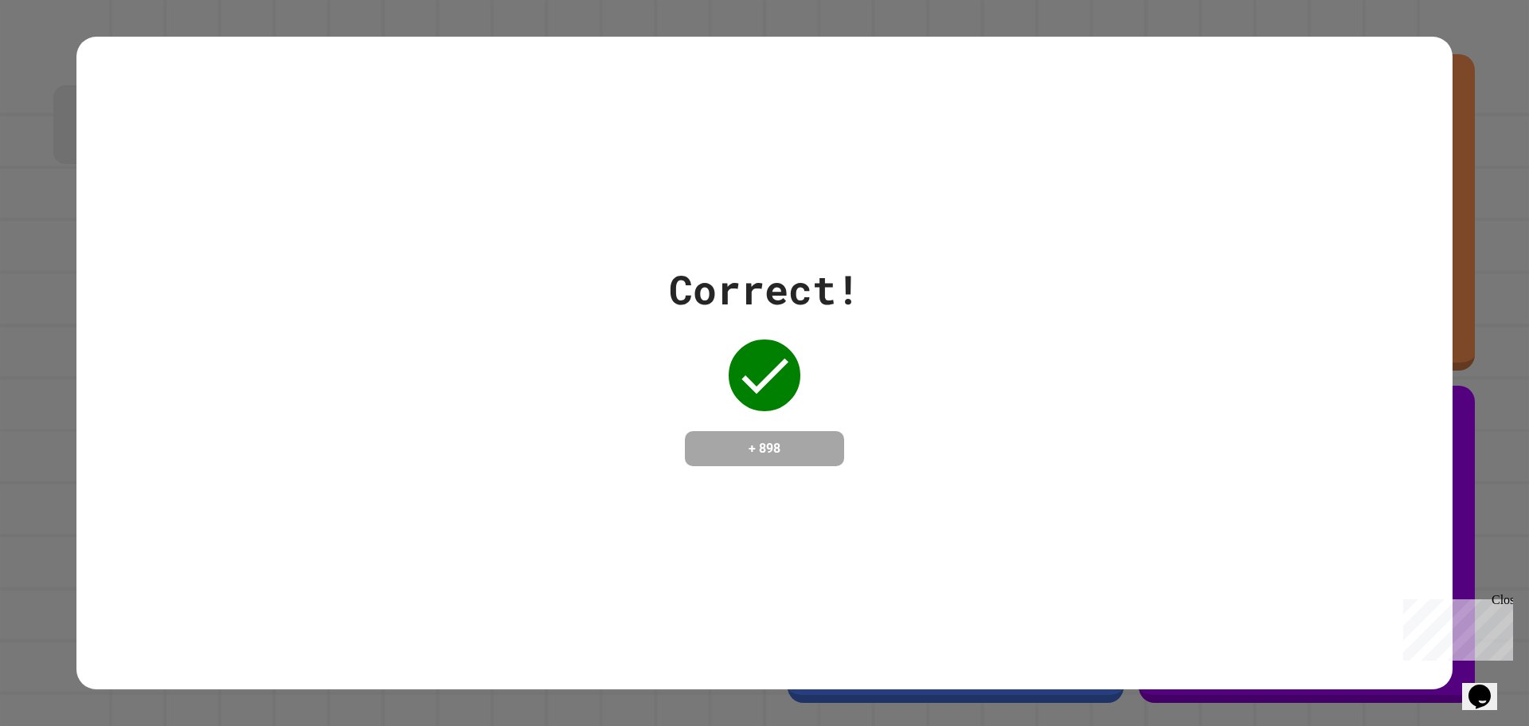
click at [1489, 687] on icon "Chat widget" at bounding box center [1480, 696] width 22 height 24
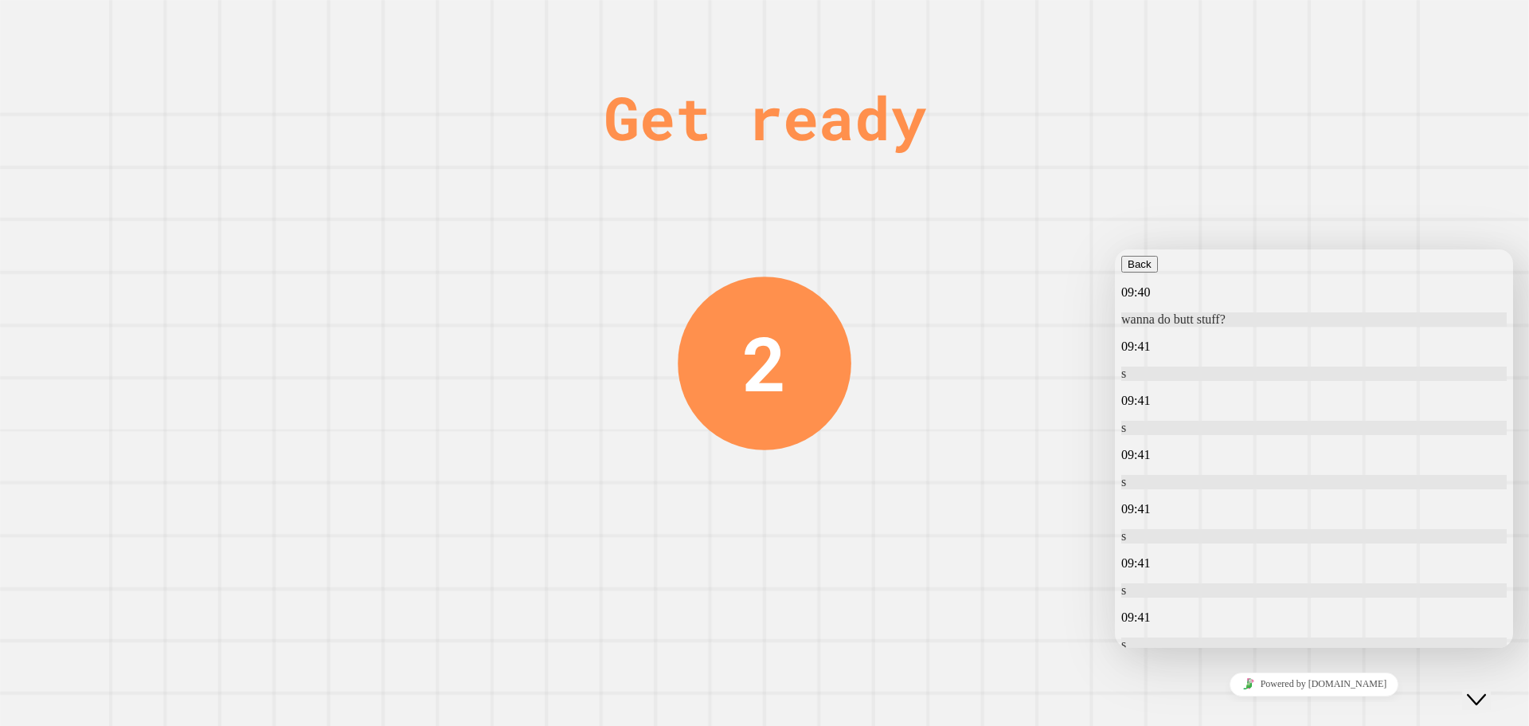
scroll to position [0, 0]
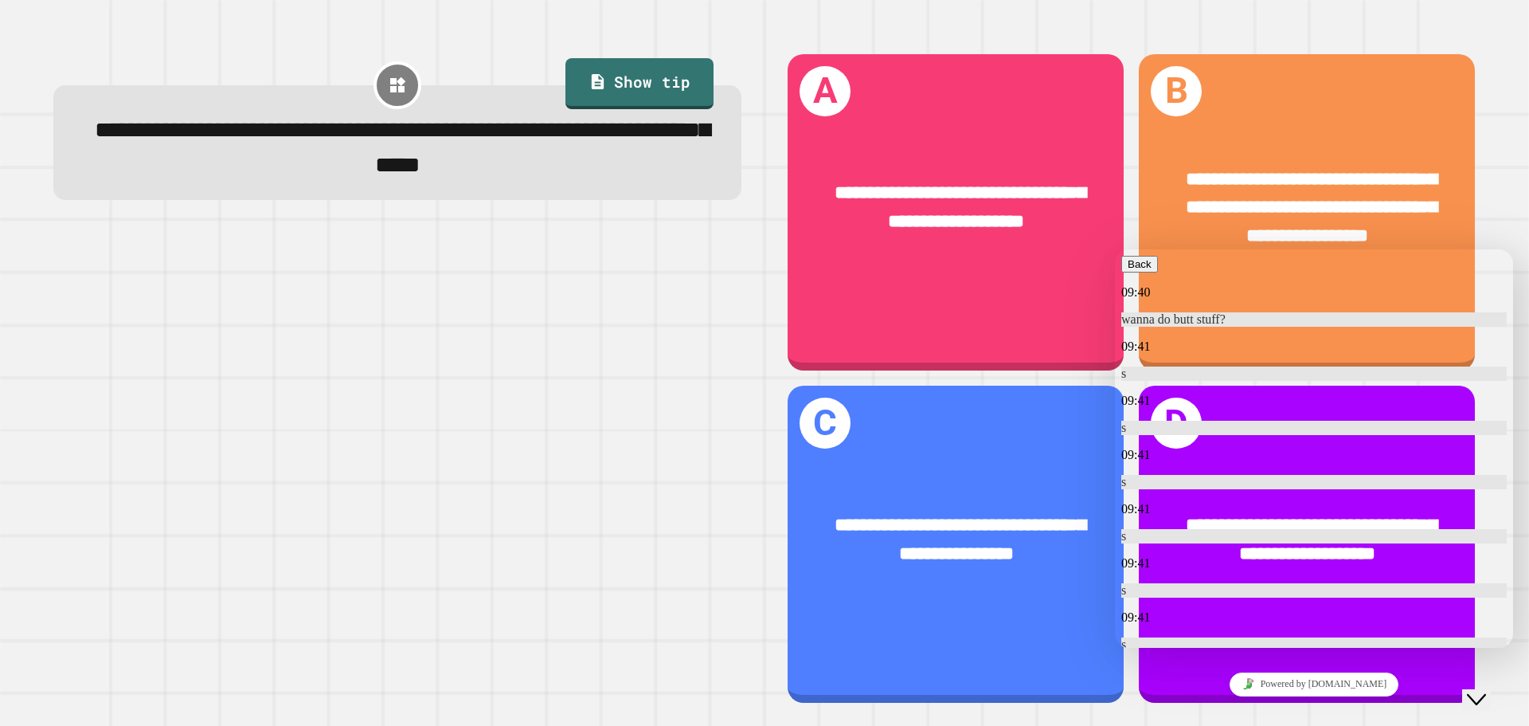
click at [219, 418] on div at bounding box center [397, 466] width 688 height 472
click at [1128, 270] on icon "button" at bounding box center [1128, 264] width 0 height 12
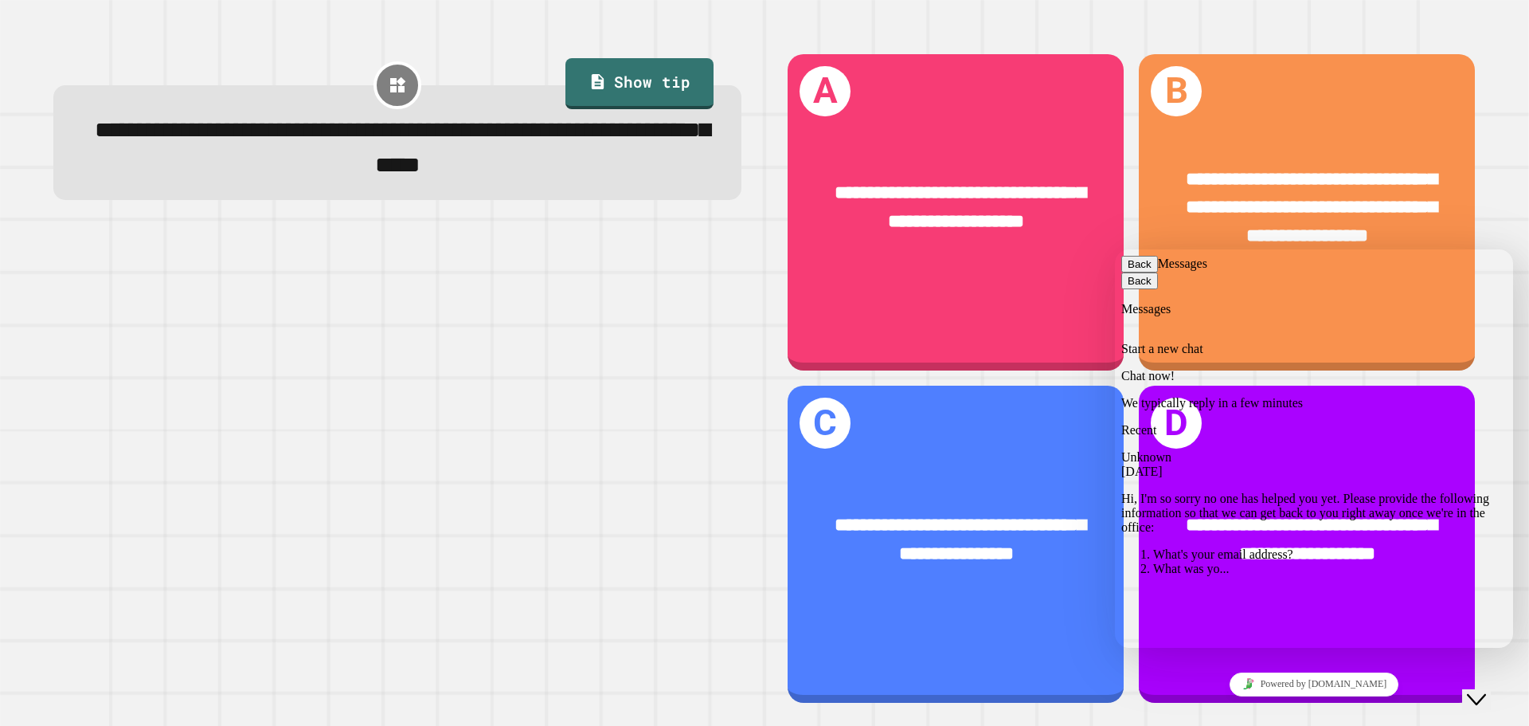
click at [1137, 272] on button "Back" at bounding box center [1140, 264] width 37 height 17
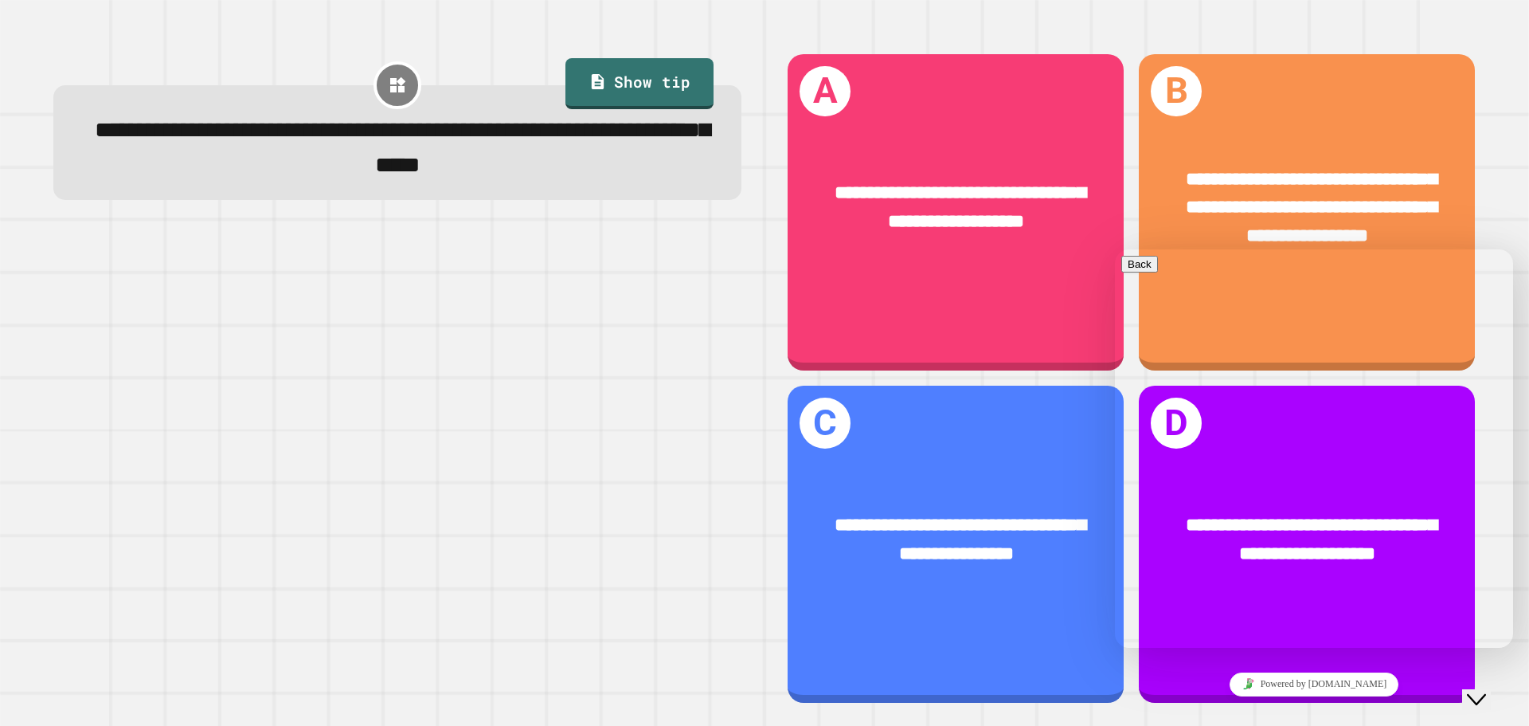
click at [1476, 695] on div "Close Chat This icon closes the chat window." at bounding box center [1476, 699] width 19 height 19
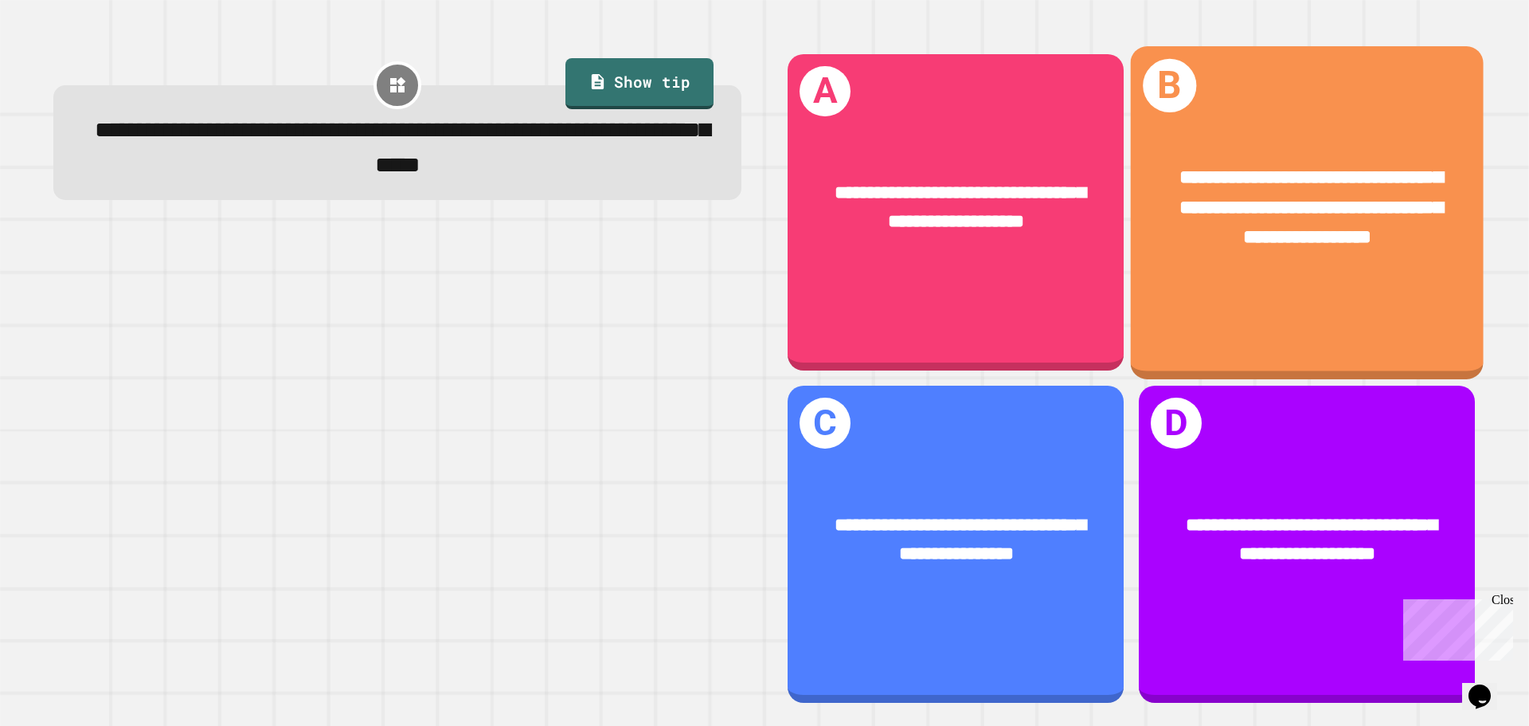
click at [1247, 192] on span "**********" at bounding box center [1312, 206] width 264 height 79
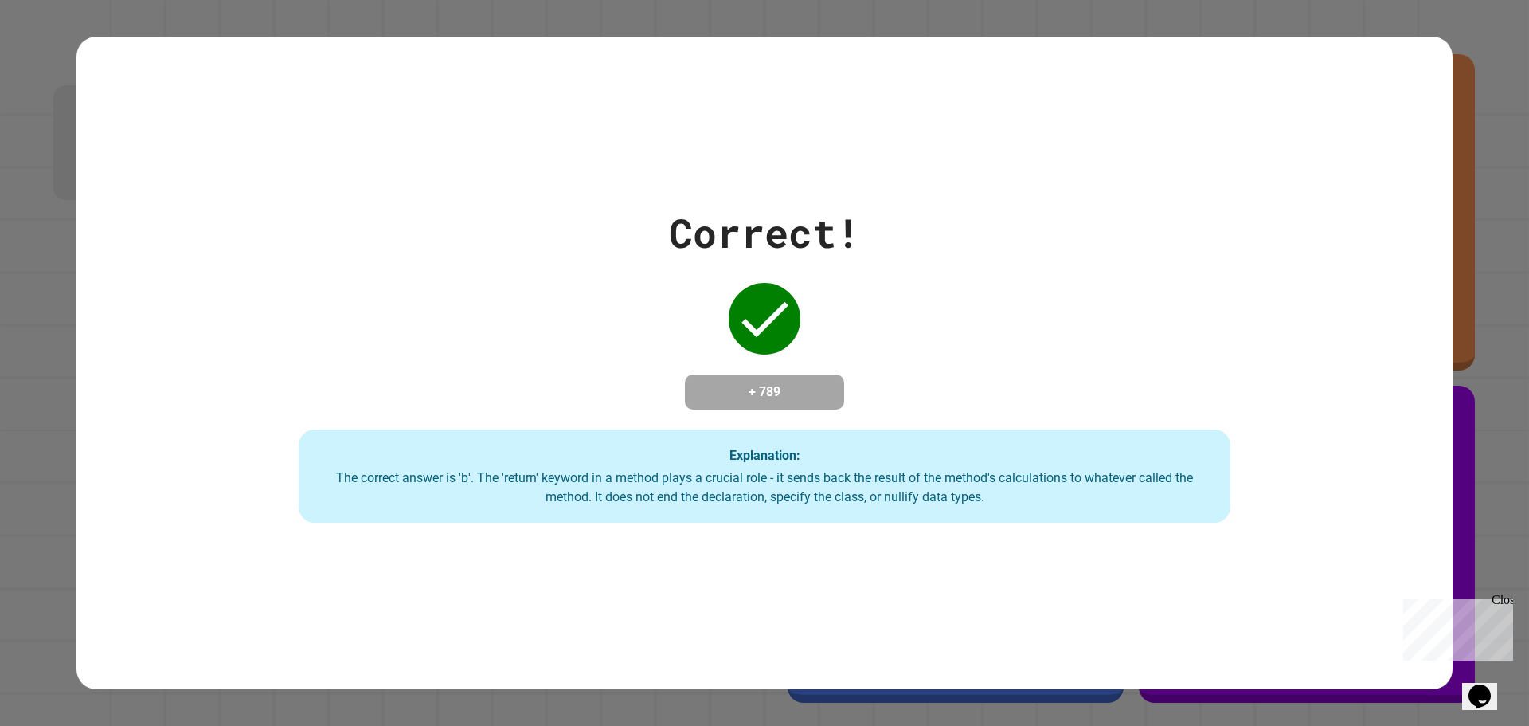
click at [1482, 684] on icon "Chat widget" at bounding box center [1480, 696] width 22 height 24
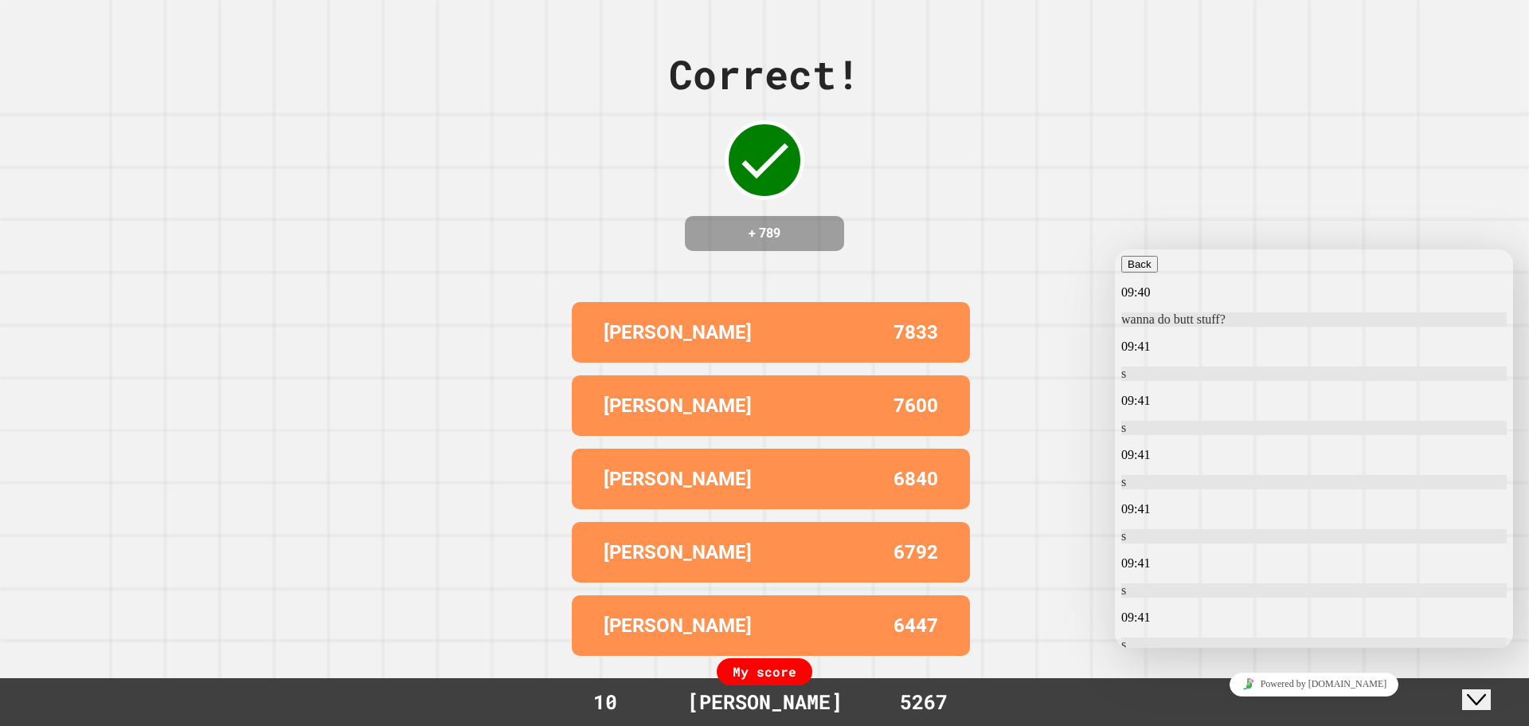
scroll to position [4398, 0]
click at [1295, 704] on div "Rate this chat Upload File Insert emoji" at bounding box center [1315, 728] width 386 height 49
click at [1212, 704] on textarea at bounding box center [1183, 710] width 123 height 13
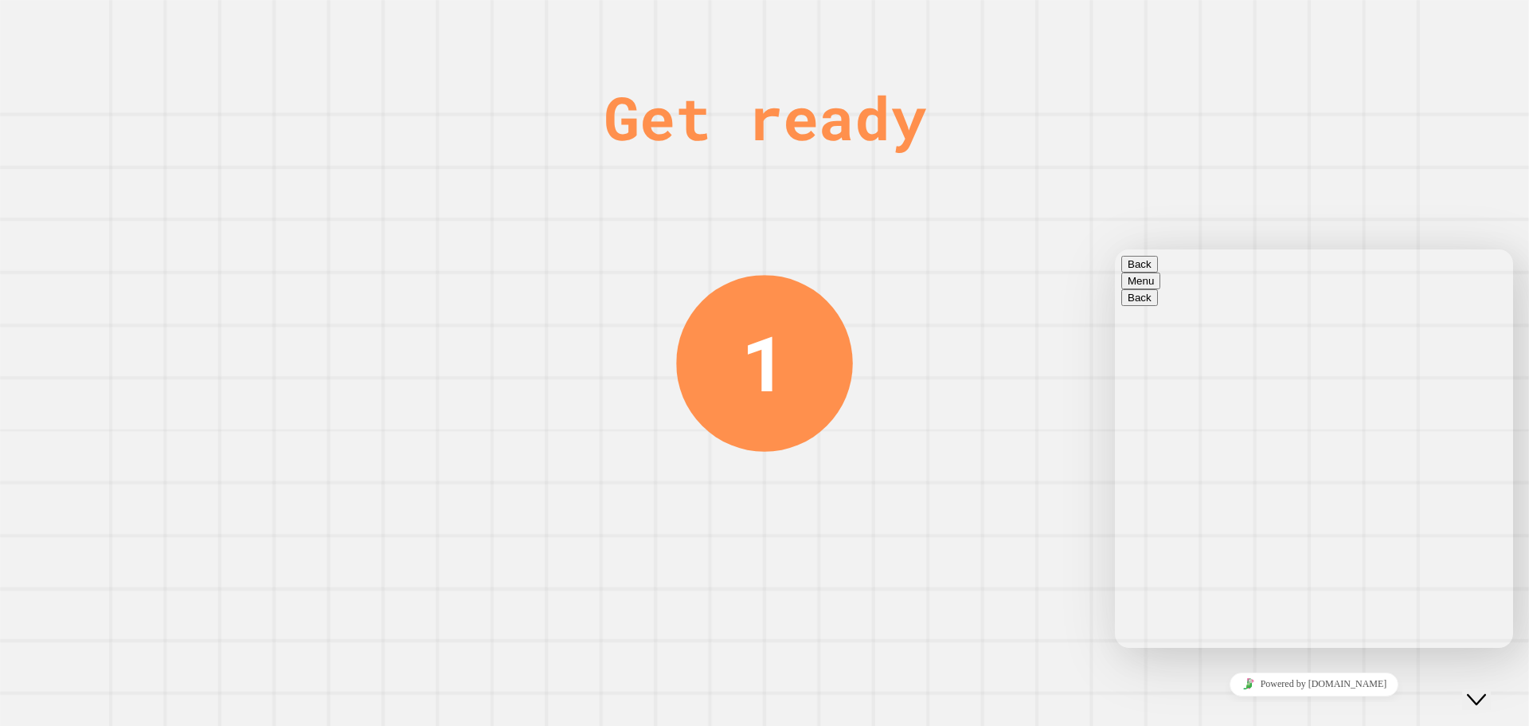
type textarea "*"
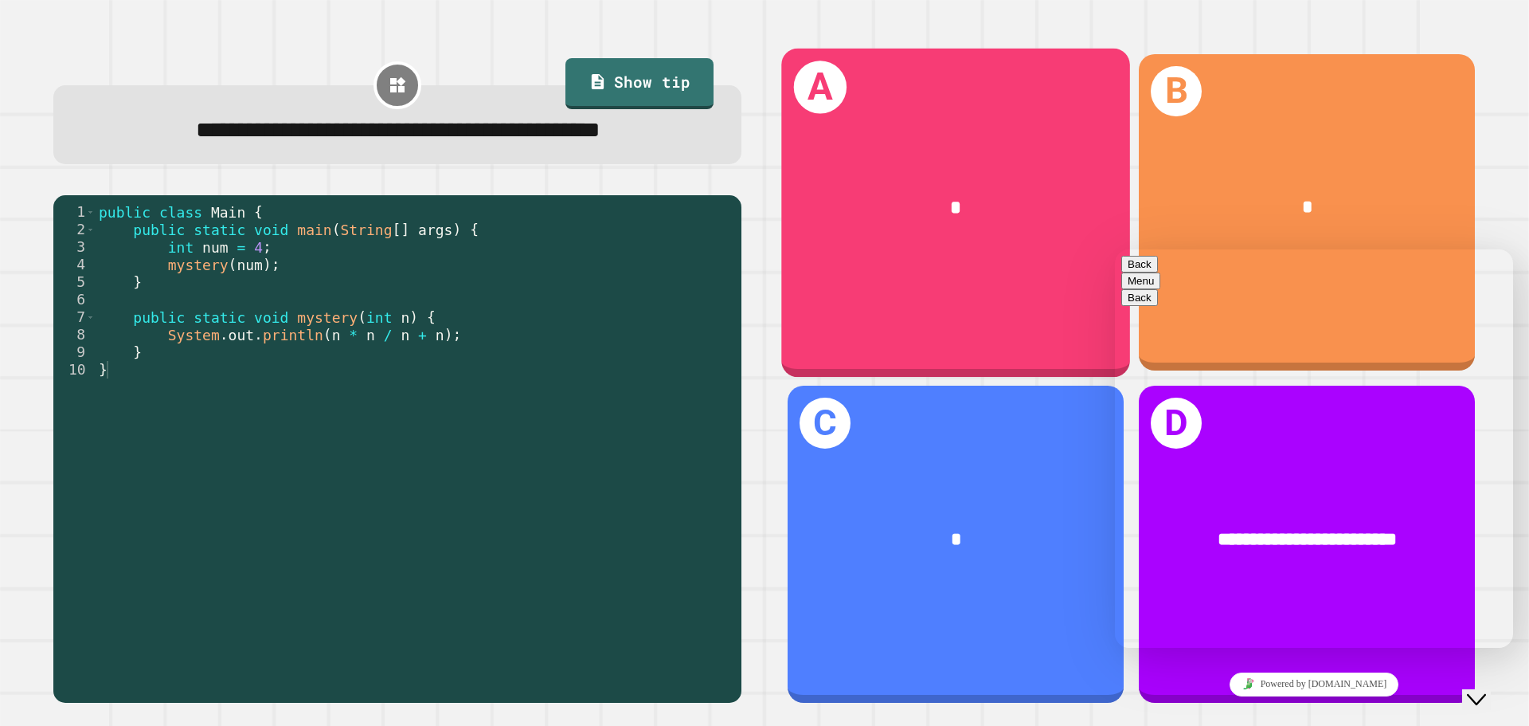
click at [985, 220] on div "*" at bounding box center [955, 208] width 349 height 106
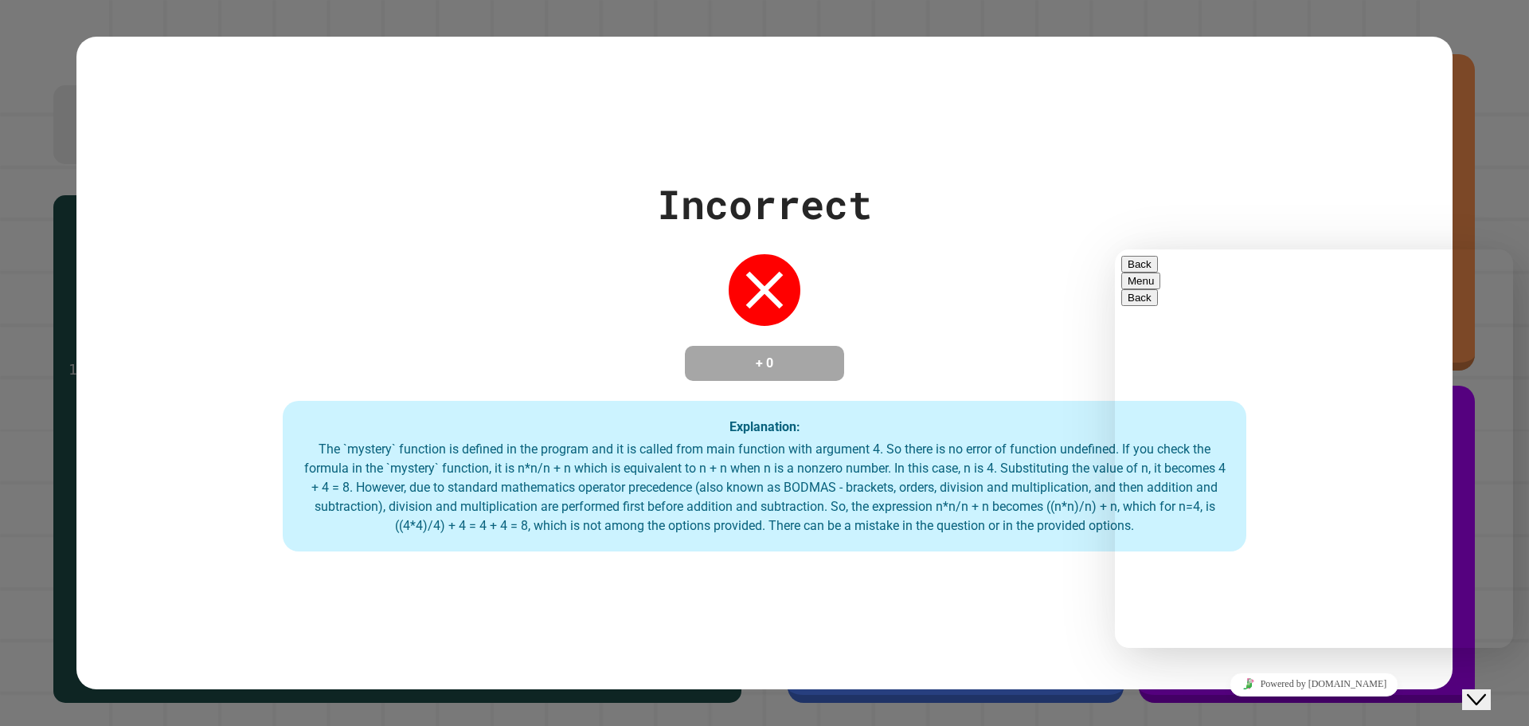
click at [1138, 266] on button "Back" at bounding box center [1140, 264] width 37 height 17
click at [1486, 690] on div "Close Chat This icon closes the chat window." at bounding box center [1476, 699] width 19 height 19
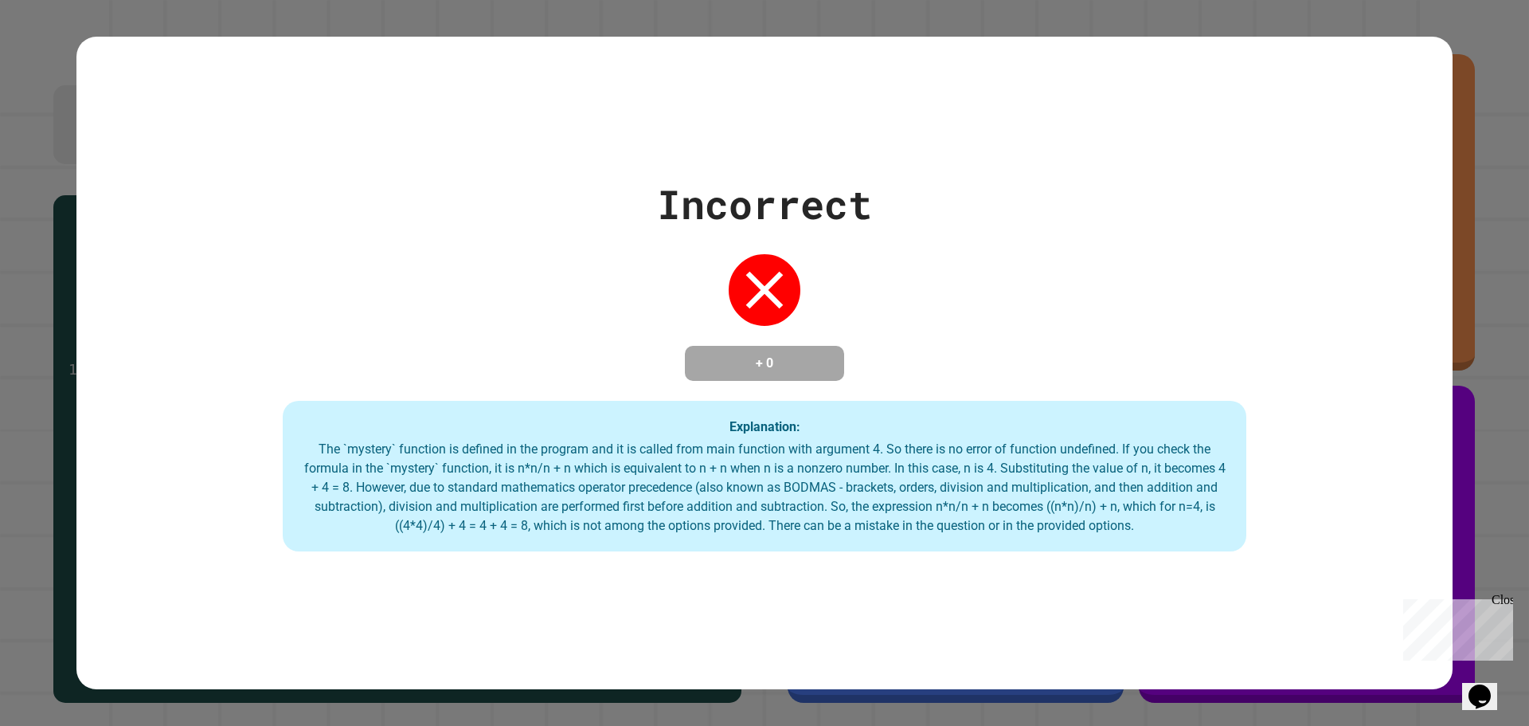
click at [1091, 426] on div "Explanation: The `mystery` function is defined in the program and it is called …" at bounding box center [765, 476] width 964 height 151
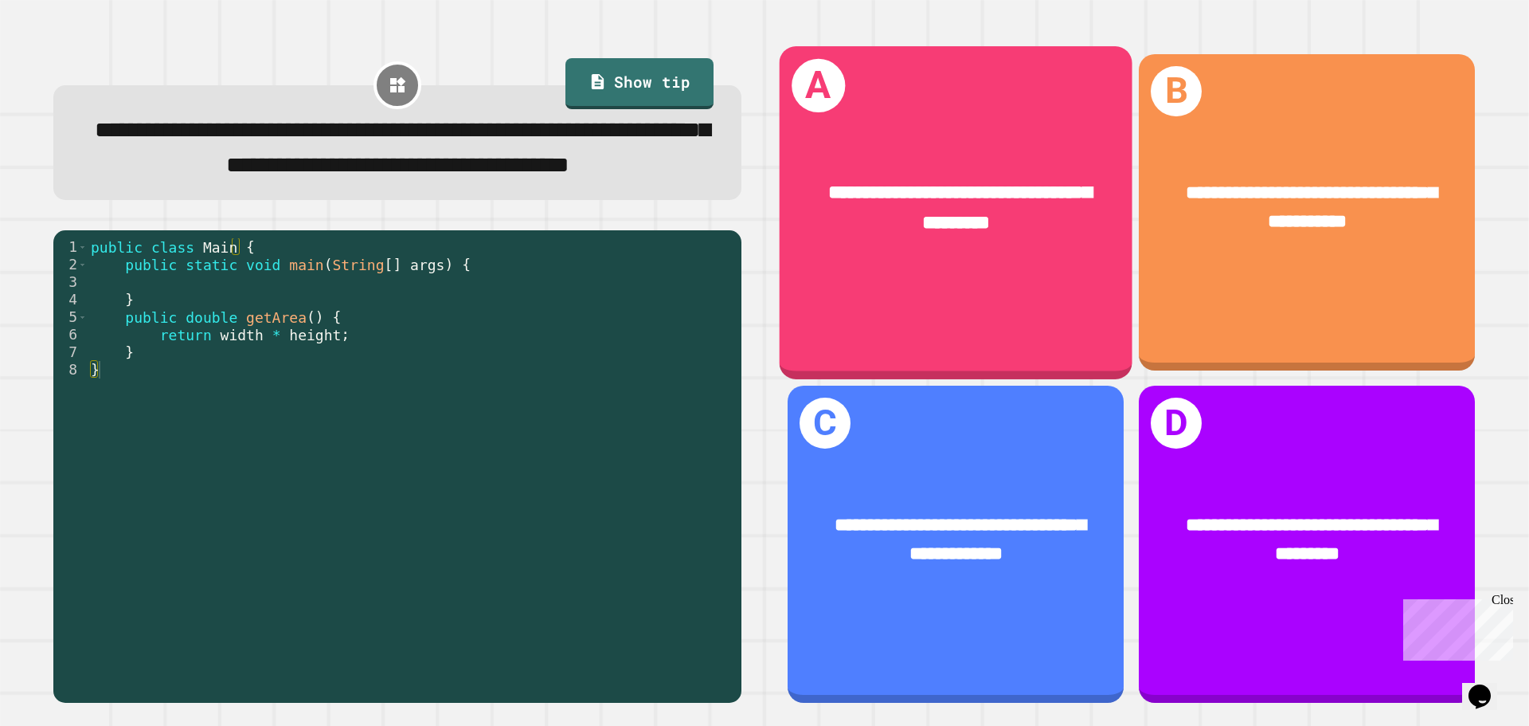
click at [885, 166] on div "**********" at bounding box center [956, 207] width 353 height 137
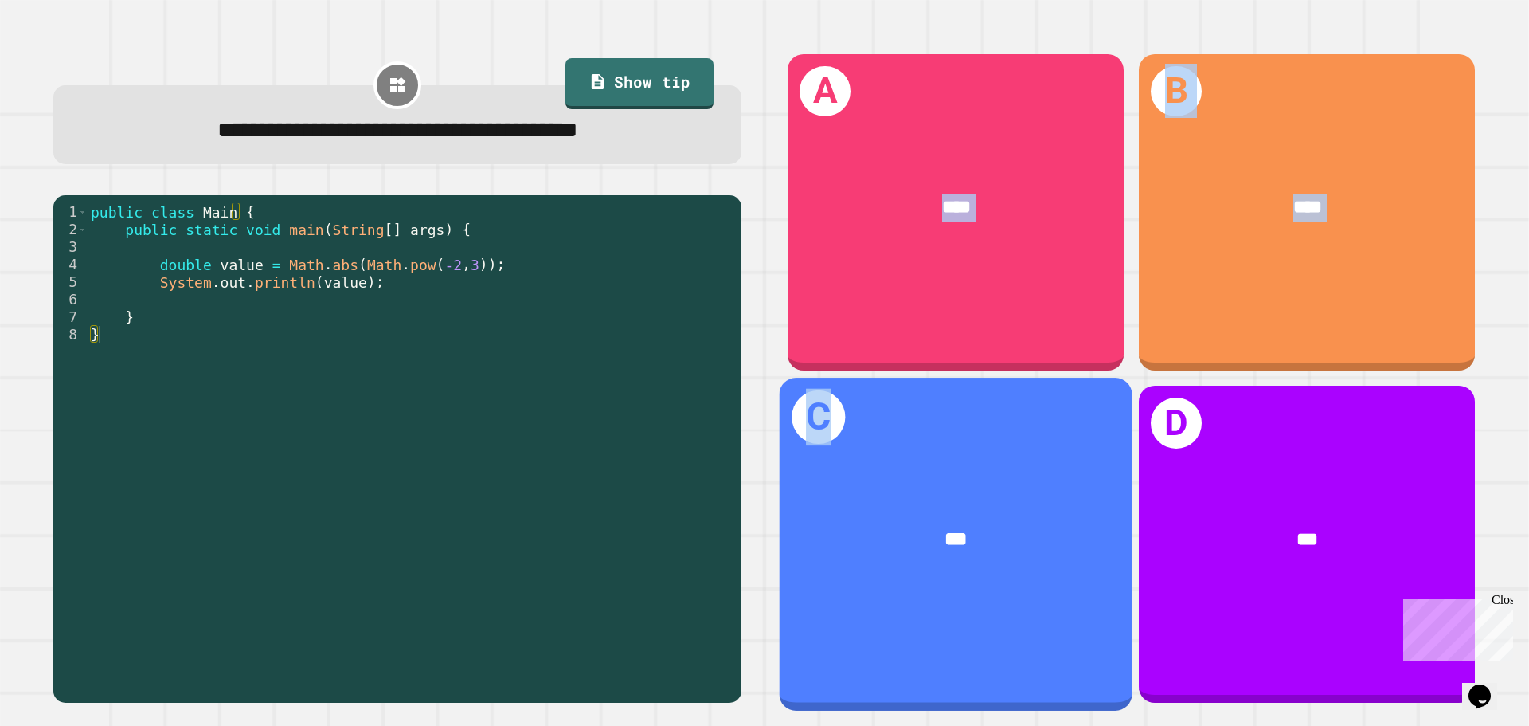
drag, startPoint x: 899, startPoint y: 225, endPoint x: 875, endPoint y: 594, distance: 370.4
click at [864, 600] on div "A **** B **** C *** D ***" at bounding box center [1132, 377] width 719 height 679
click at [880, 581] on div "C ***" at bounding box center [956, 544] width 353 height 332
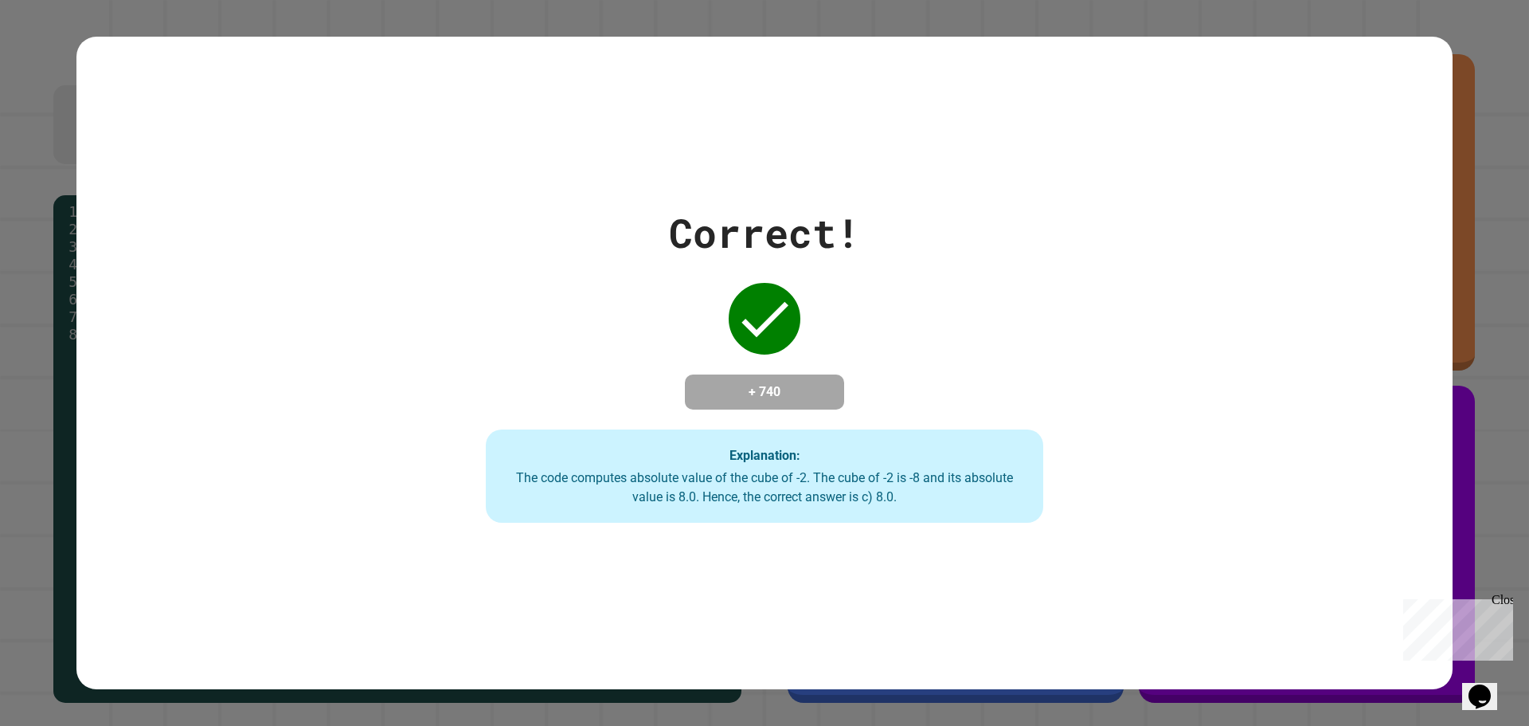
click at [1476, 685] on icon "Chat widget" at bounding box center [1480, 696] width 22 height 24
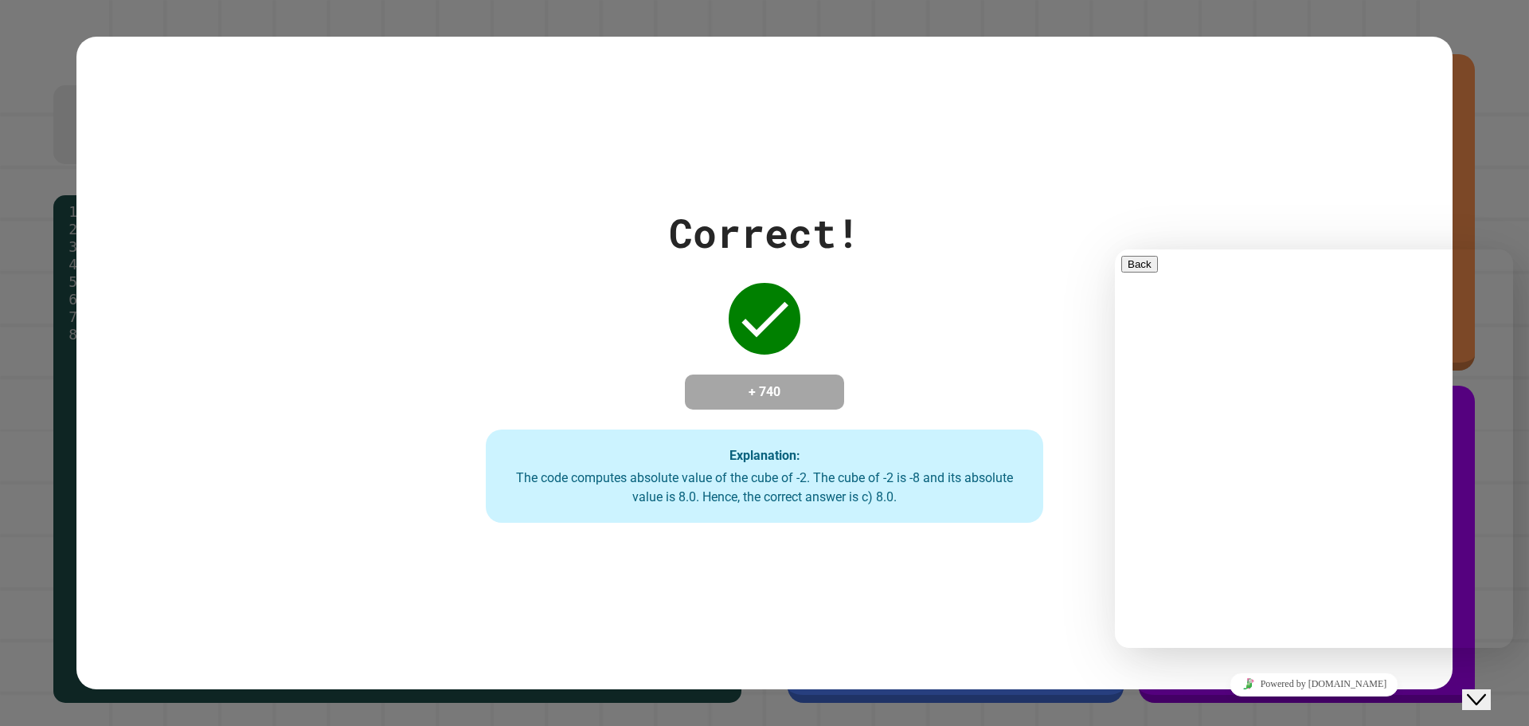
click at [1245, 704] on textarea at bounding box center [1183, 710] width 123 height 13
click at [1141, 719] on icon "Rate this chat" at bounding box center [1141, 719] width 0 height 0
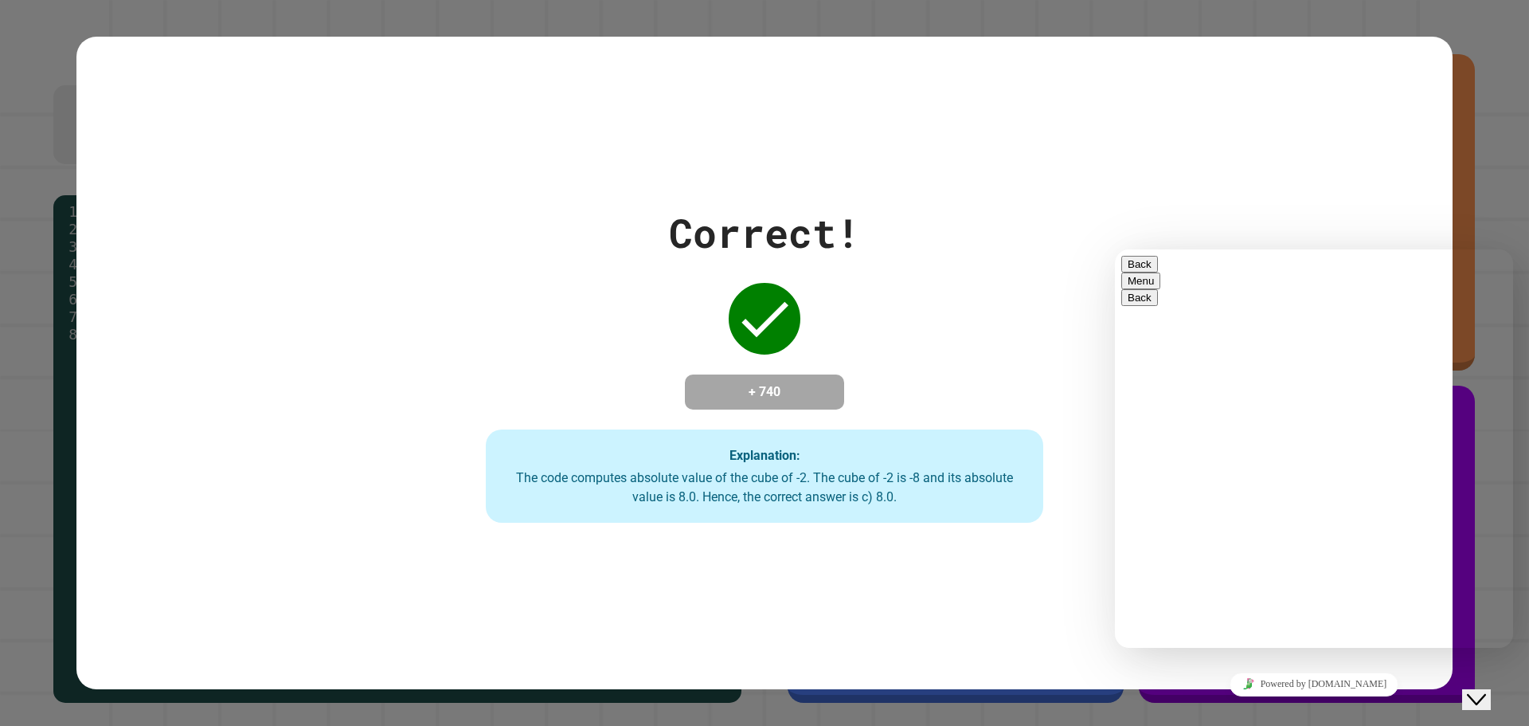
drag, startPoint x: 1474, startPoint y: 550, endPoint x: 1161, endPoint y: 517, distance: 314.8
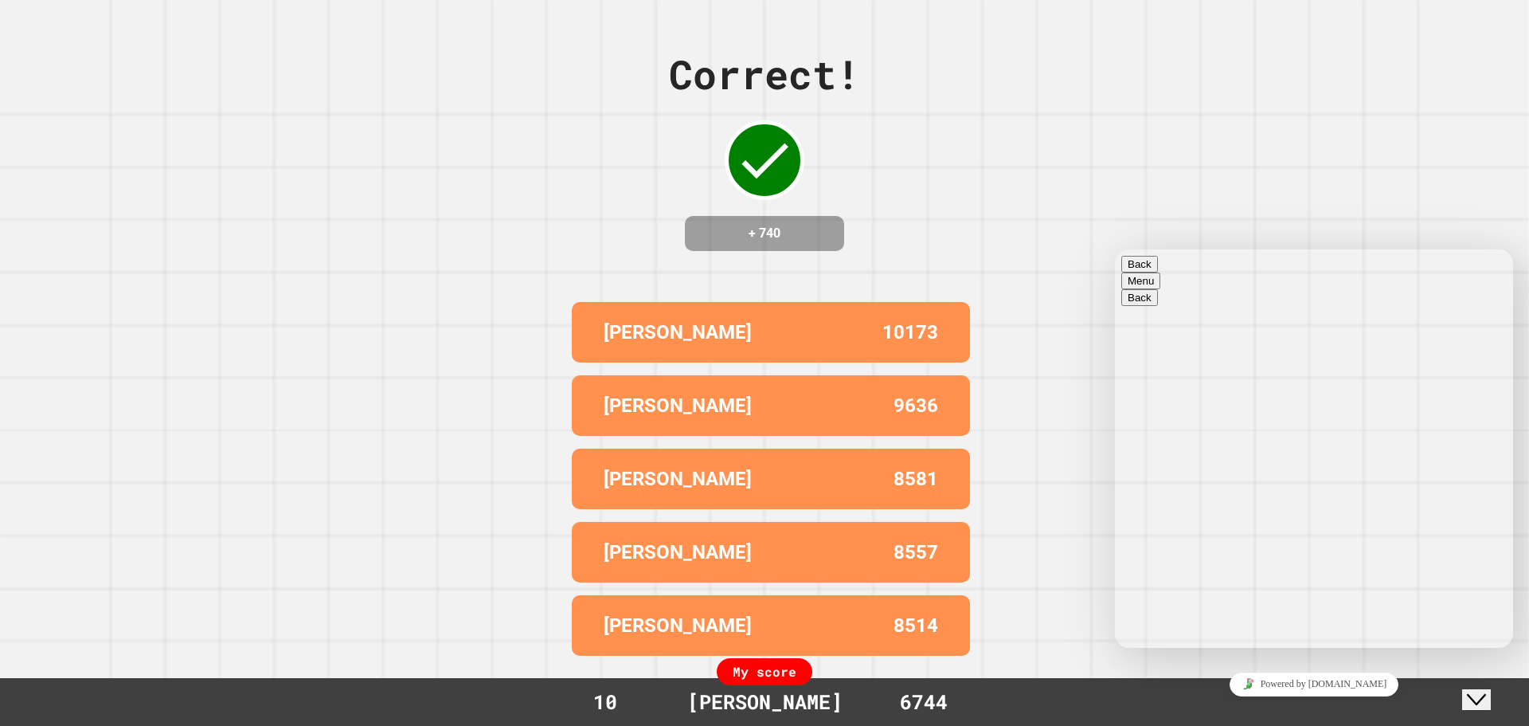
drag, startPoint x: 1490, startPoint y: 623, endPoint x: 1490, endPoint y: 633, distance: 10.4
click at [1150, 272] on button "Back" at bounding box center [1140, 264] width 37 height 17
click at [1491, 698] on button "Close Chat This icon closes the chat window." at bounding box center [1477, 699] width 29 height 21
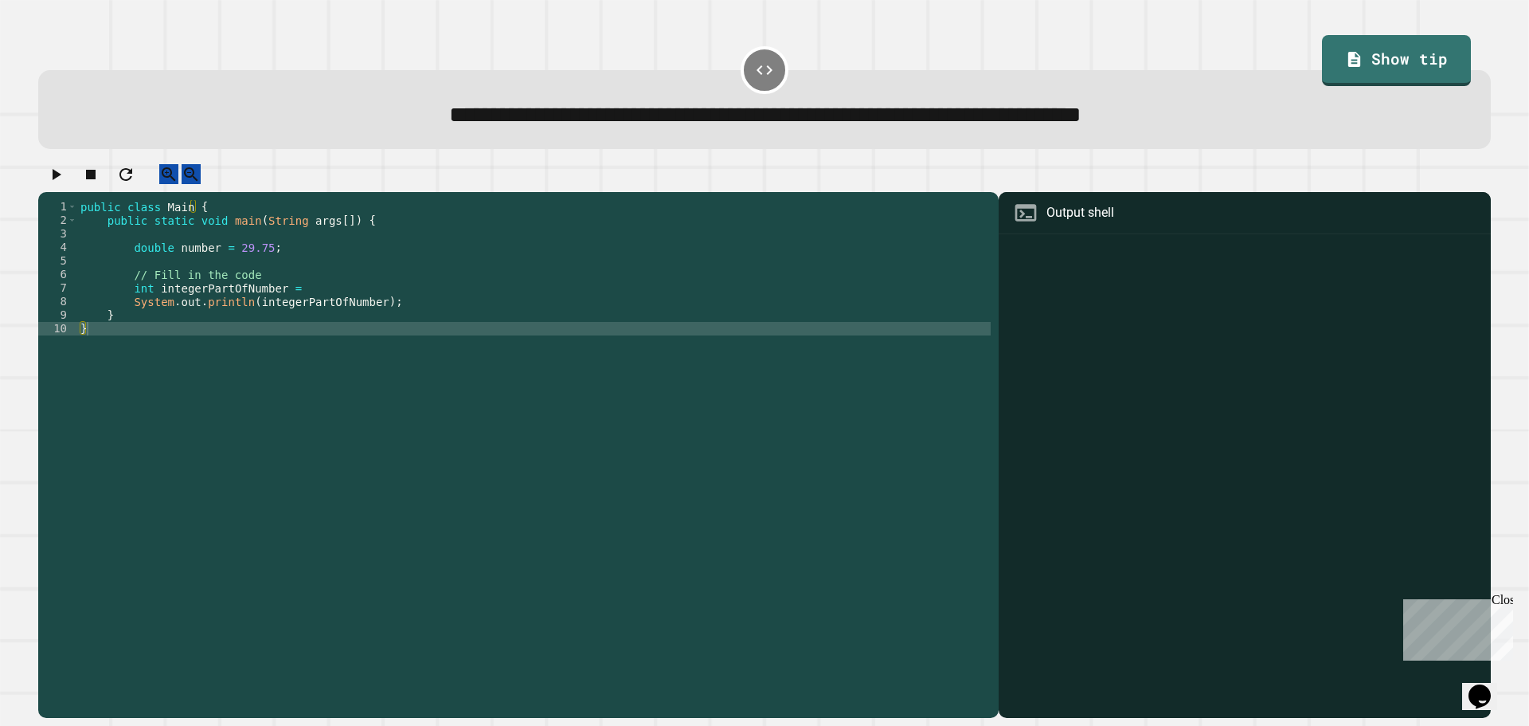
click at [391, 323] on div "public class Main { public static void main ( String args [ ]) { double number …" at bounding box center [534, 444] width 914 height 488
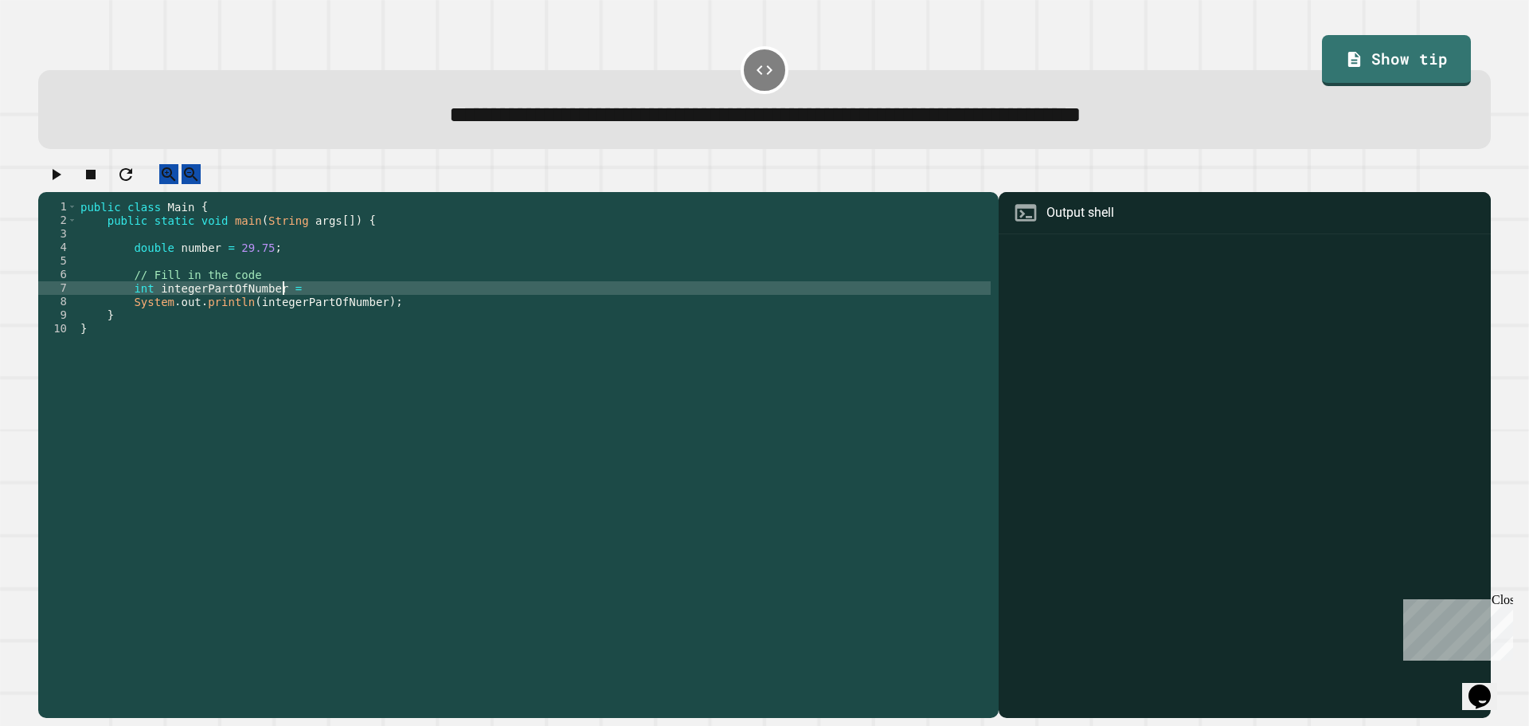
click at [325, 302] on div "public class Main { public static void main ( String args [ ]) { double number …" at bounding box center [534, 444] width 914 height 488
click at [296, 303] on div "public class Main { public static void main ( String args [ ]) { double number …" at bounding box center [534, 444] width 914 height 488
click at [54, 171] on button "button" at bounding box center [55, 174] width 19 height 20
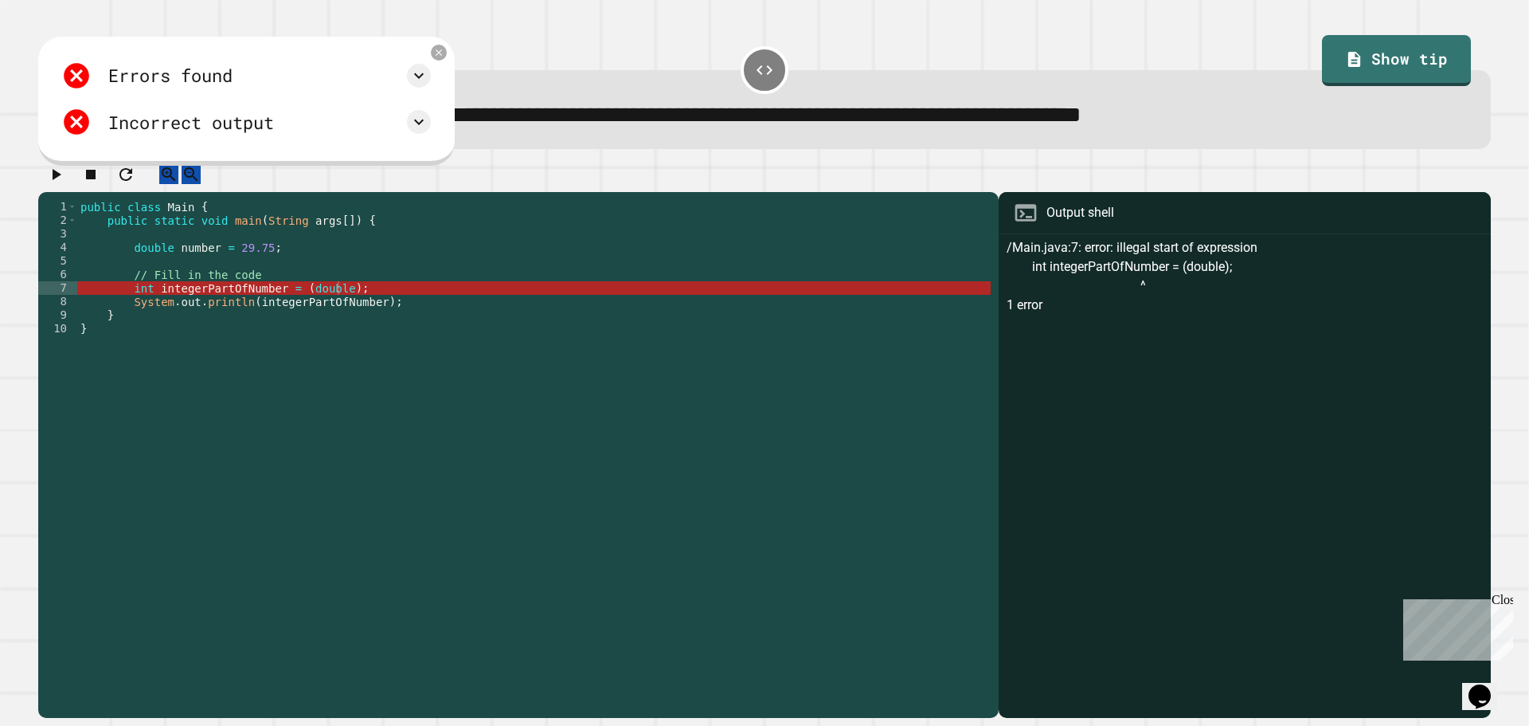
click at [335, 300] on div "public class Main { public static void main ( String args [ ]) { double number …" at bounding box center [534, 444] width 914 height 488
click at [335, 305] on div "public class Main { public static void main ( String args [ ]) { double number …" at bounding box center [534, 444] width 914 height 488
click at [334, 300] on div "public class Main { public static void main ( String args [ ]) { double number …" at bounding box center [534, 444] width 914 height 488
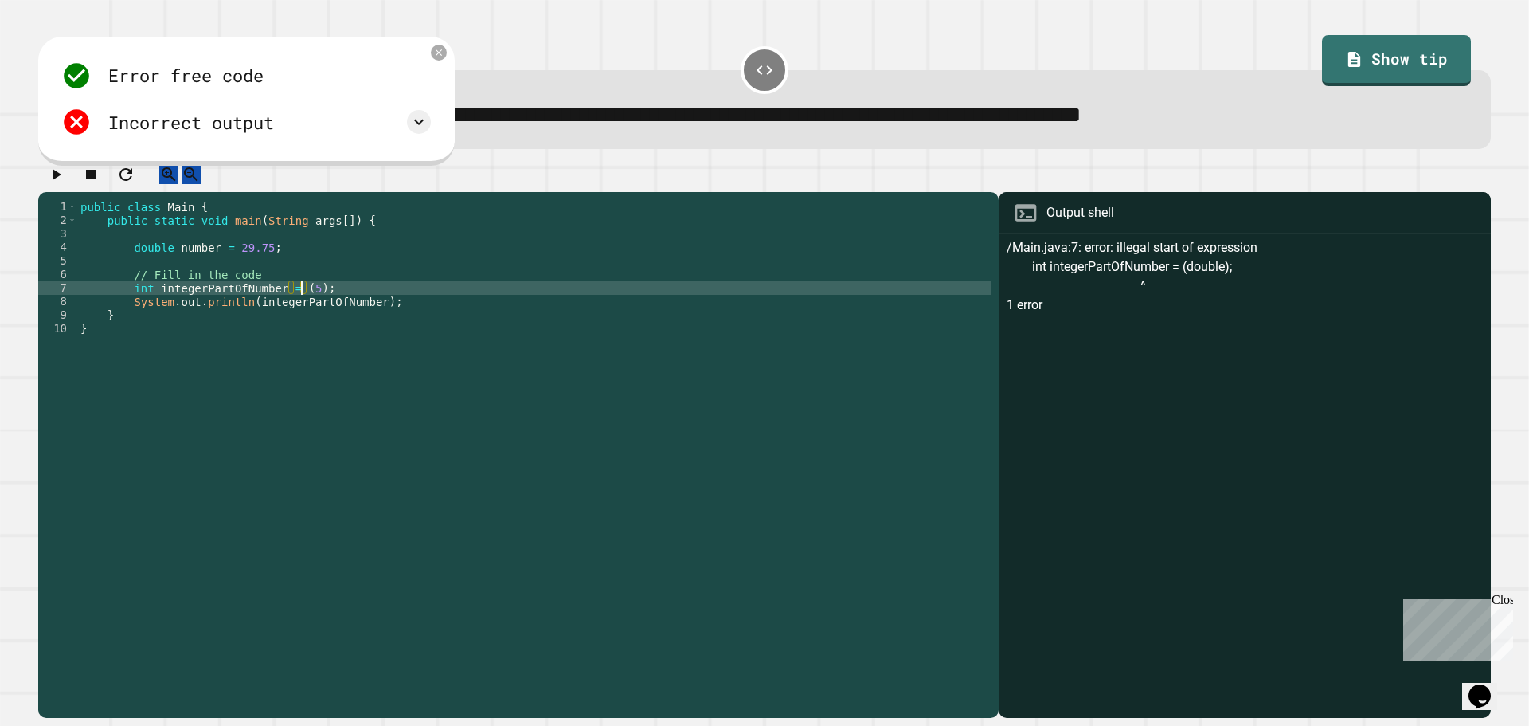
scroll to position [0, 16]
click at [54, 183] on icon "button" at bounding box center [55, 174] width 19 height 19
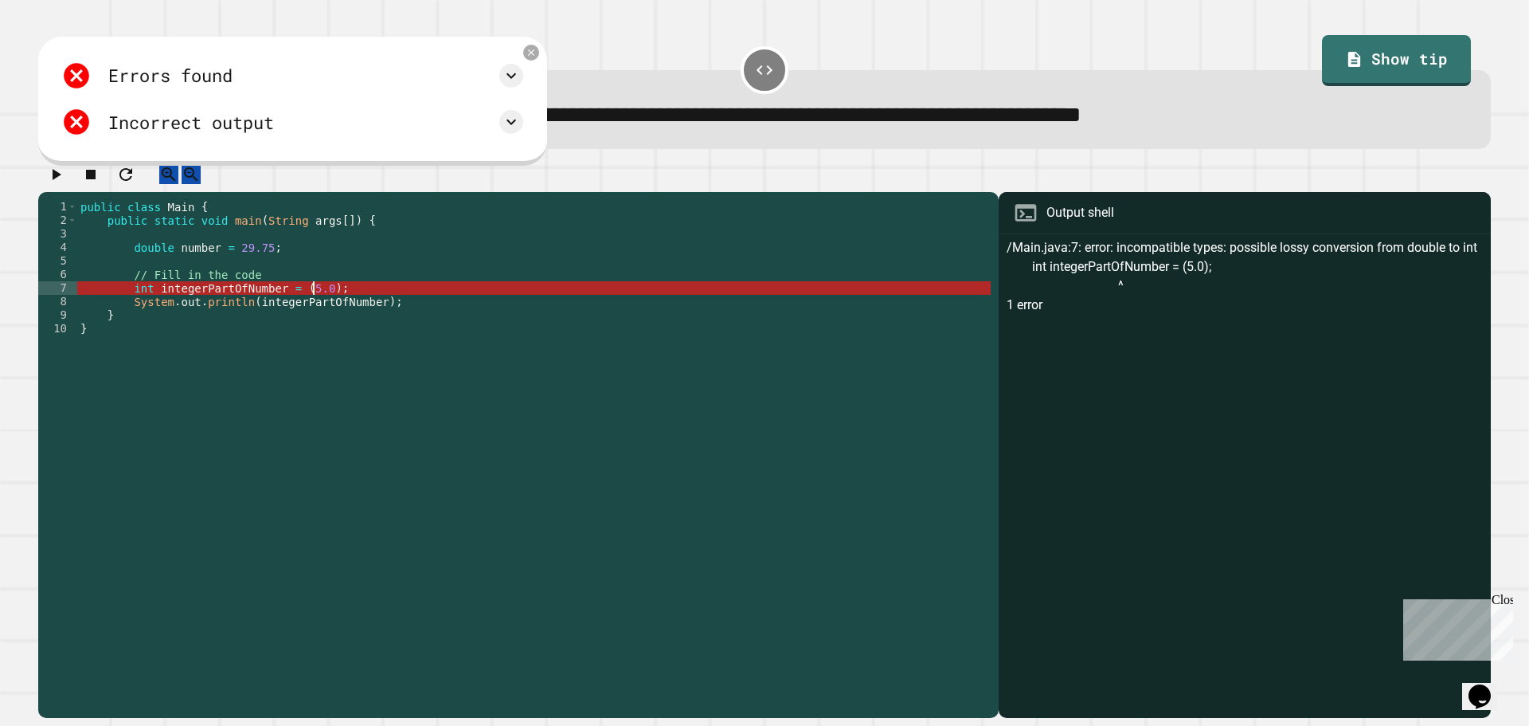
click at [314, 303] on div "public class Main { public static void main ( String args [ ]) { double number …" at bounding box center [534, 444] width 914 height 488
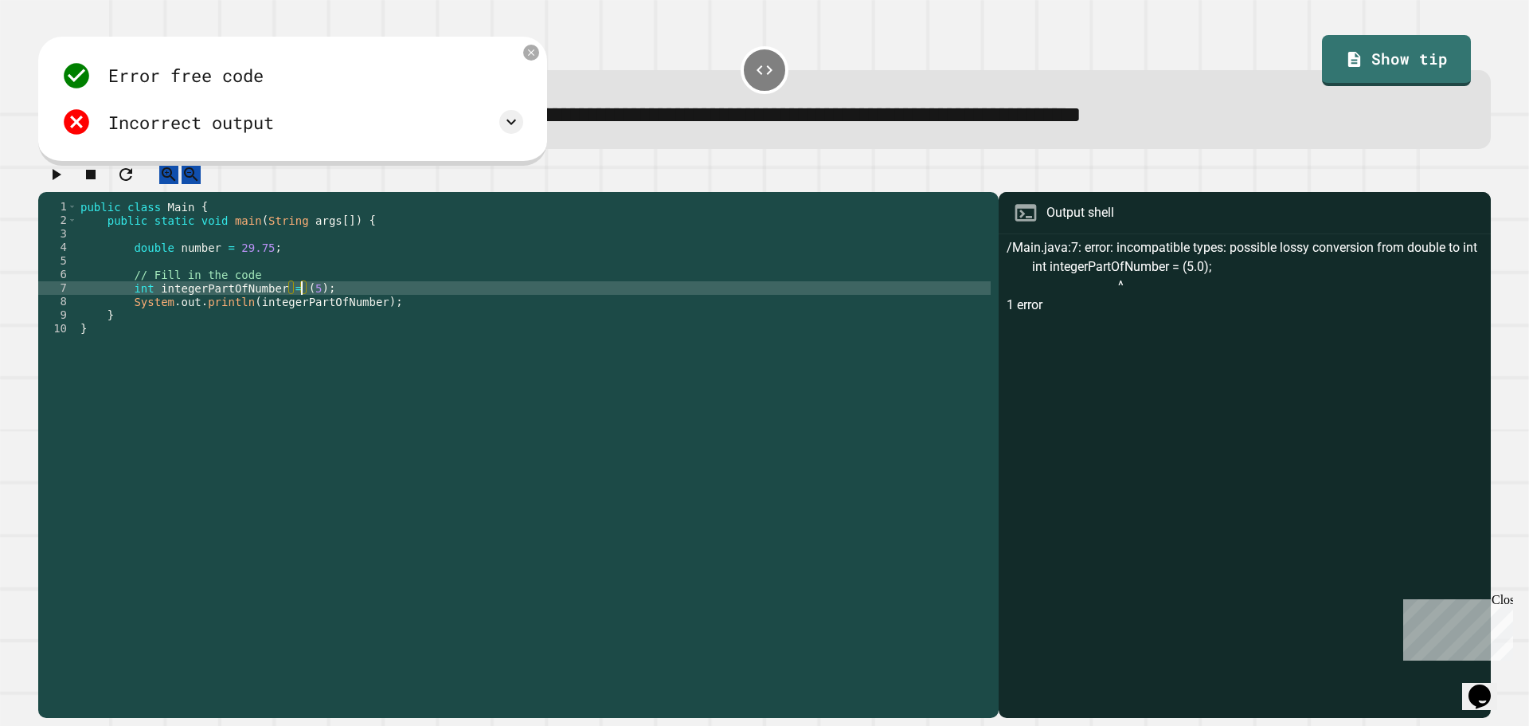
click at [65, 182] on icon "button" at bounding box center [55, 174] width 19 height 19
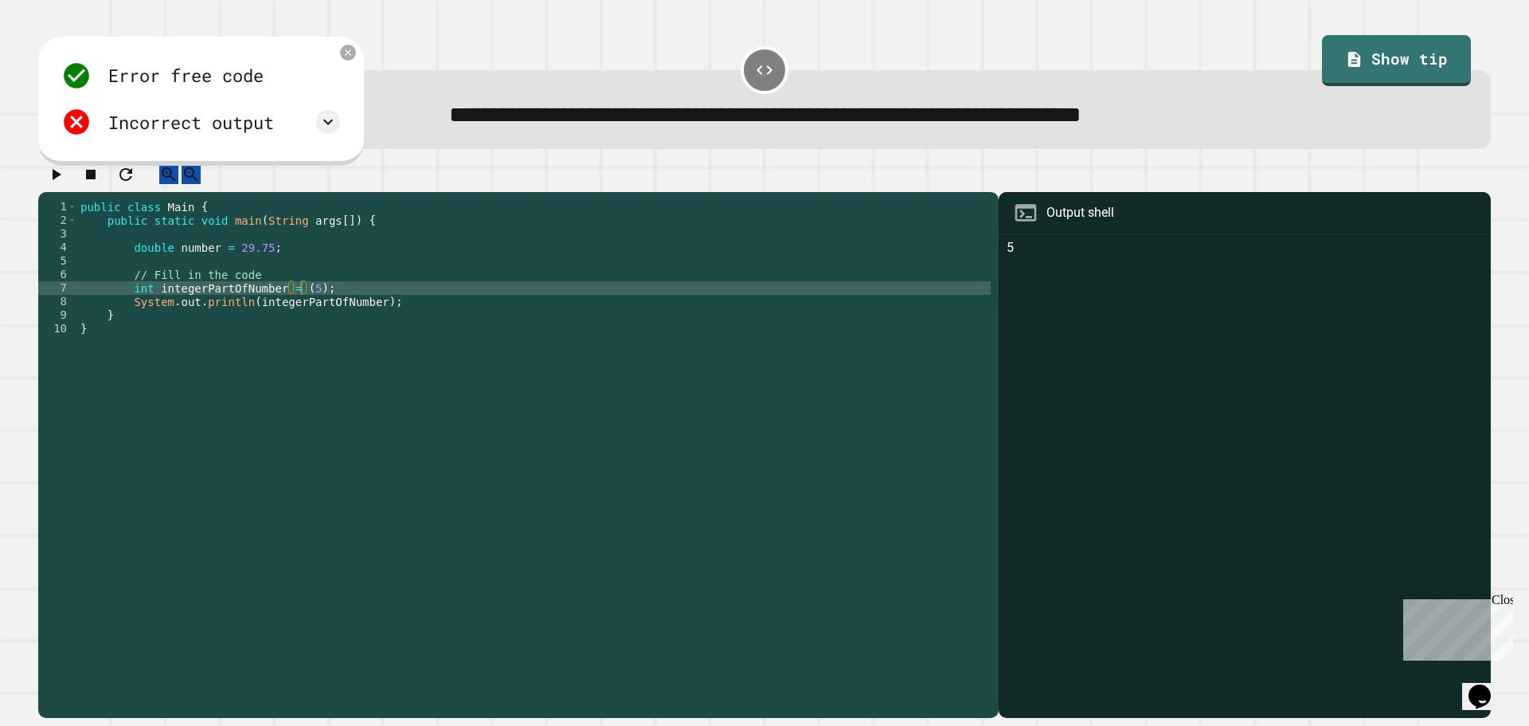
click at [304, 303] on div "public class Main { public static void main ( String args [ ]) { double number …" at bounding box center [534, 444] width 914 height 488
type textarea "**********"
click at [65, 174] on icon "button" at bounding box center [55, 174] width 19 height 19
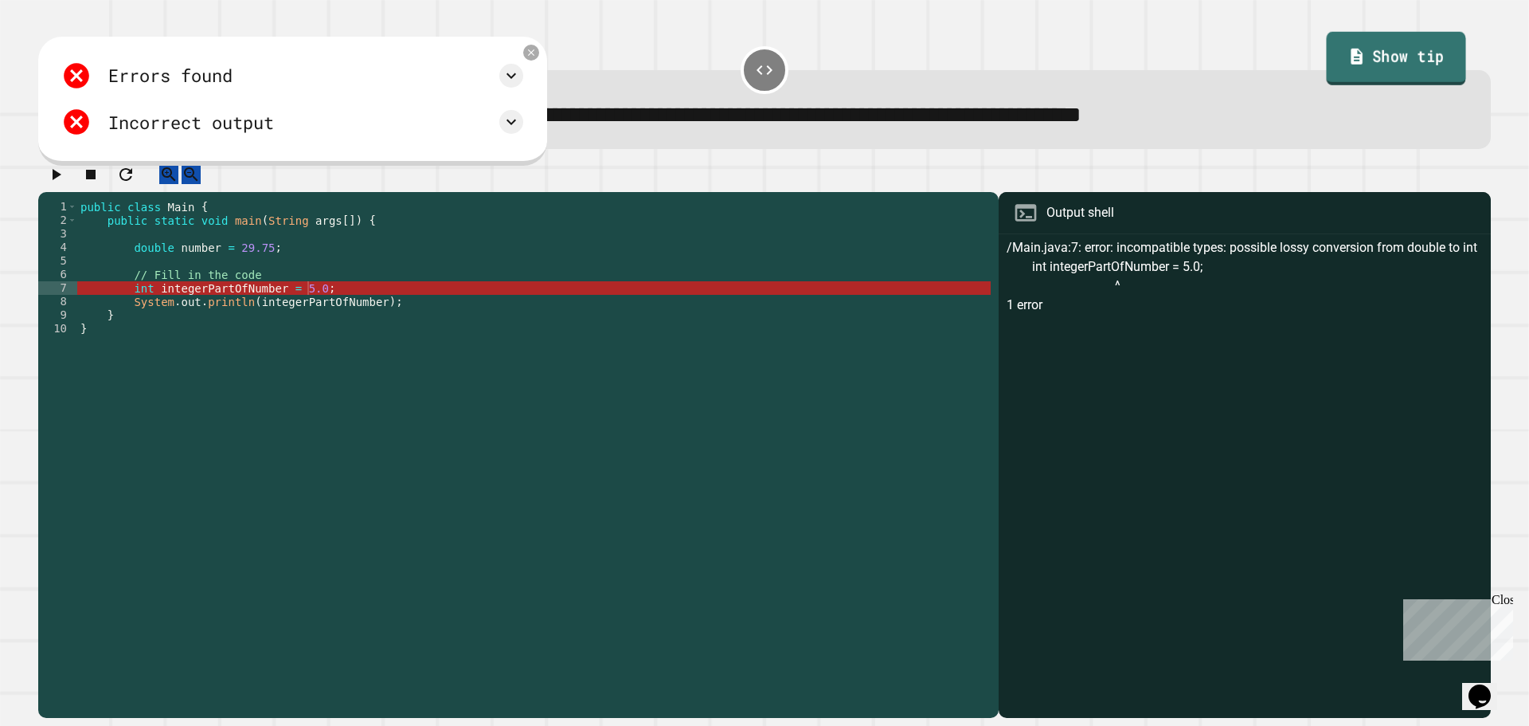
click at [1411, 61] on link "Show tip" at bounding box center [1396, 58] width 139 height 53
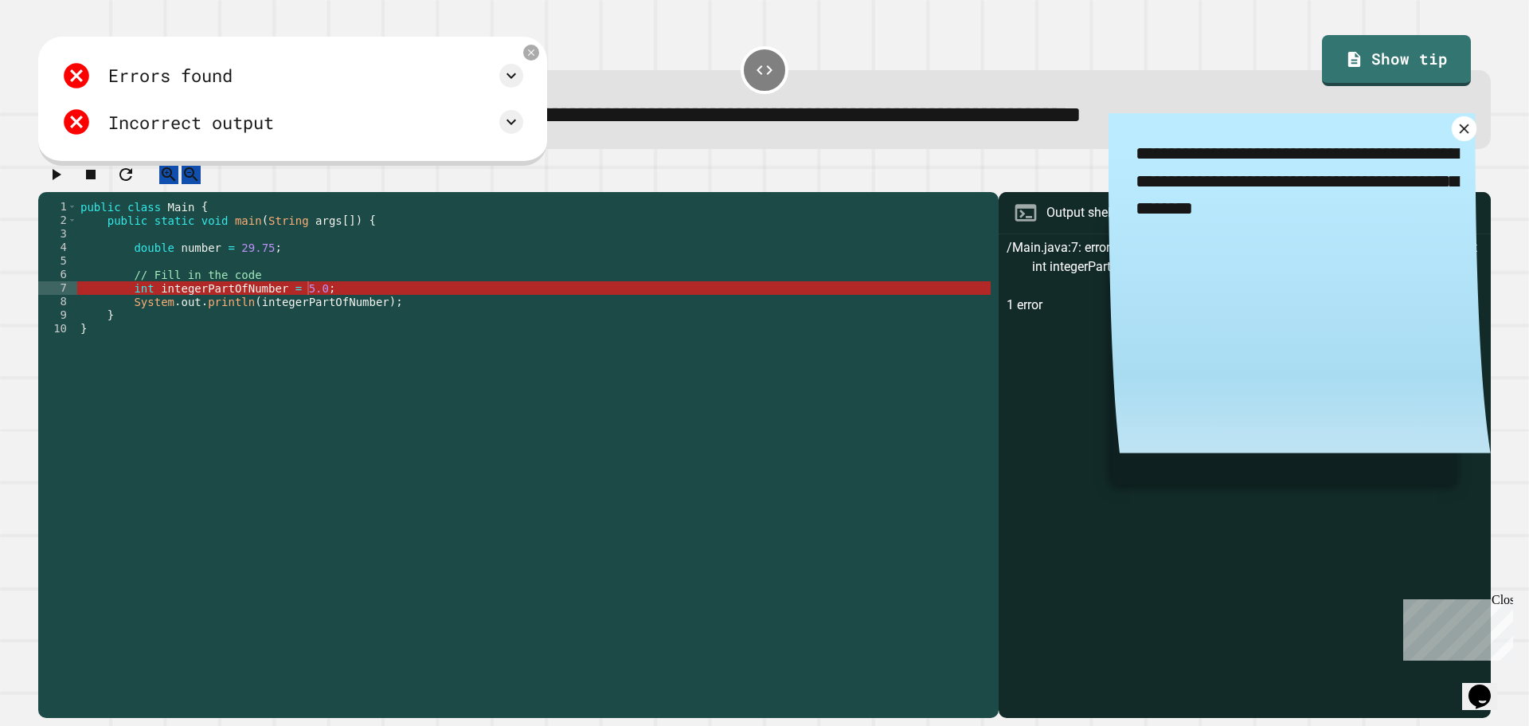
click at [1456, 132] on icon at bounding box center [1464, 128] width 17 height 17
